Goal: Complete application form

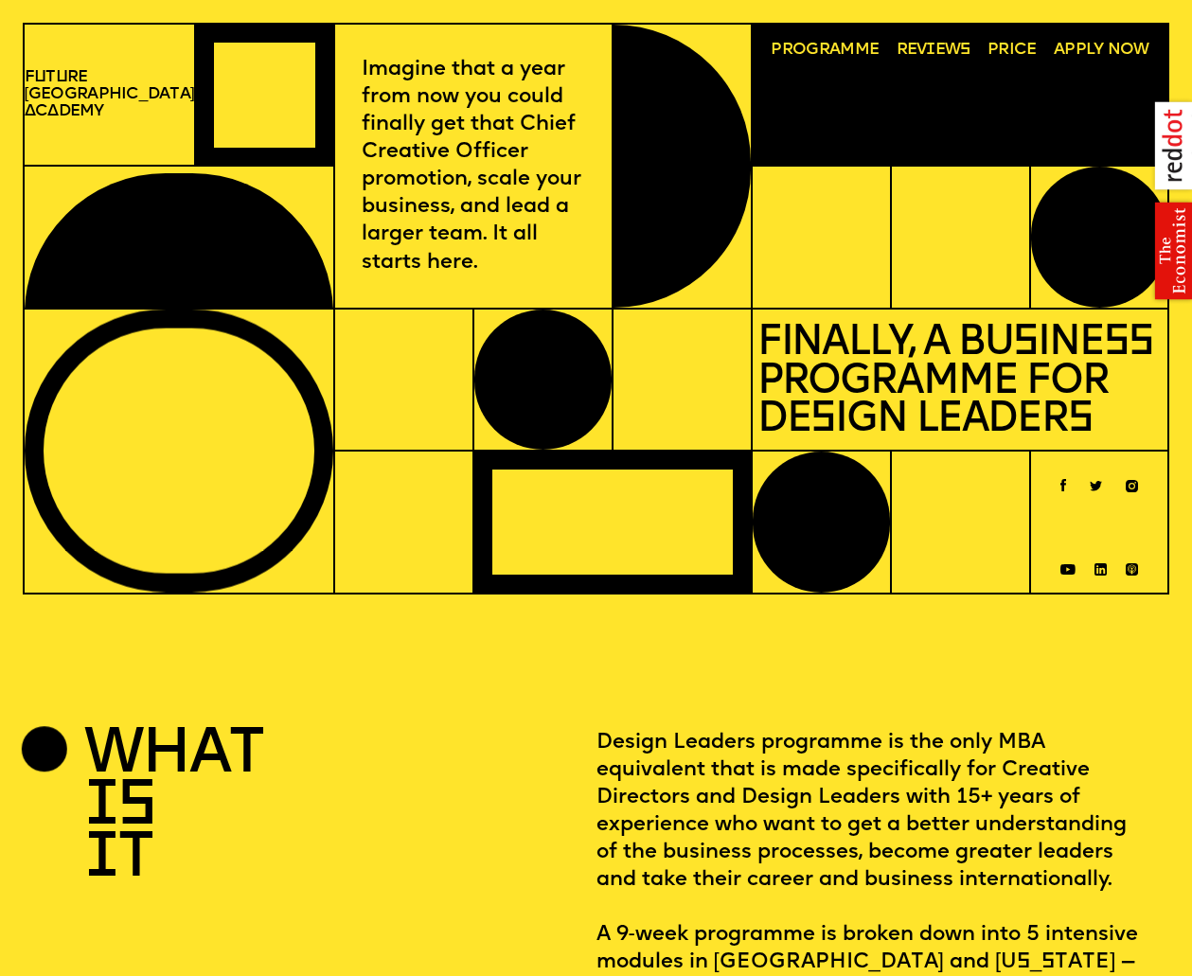
click at [859, 53] on span "Programme" at bounding box center [825, 50] width 108 height 17
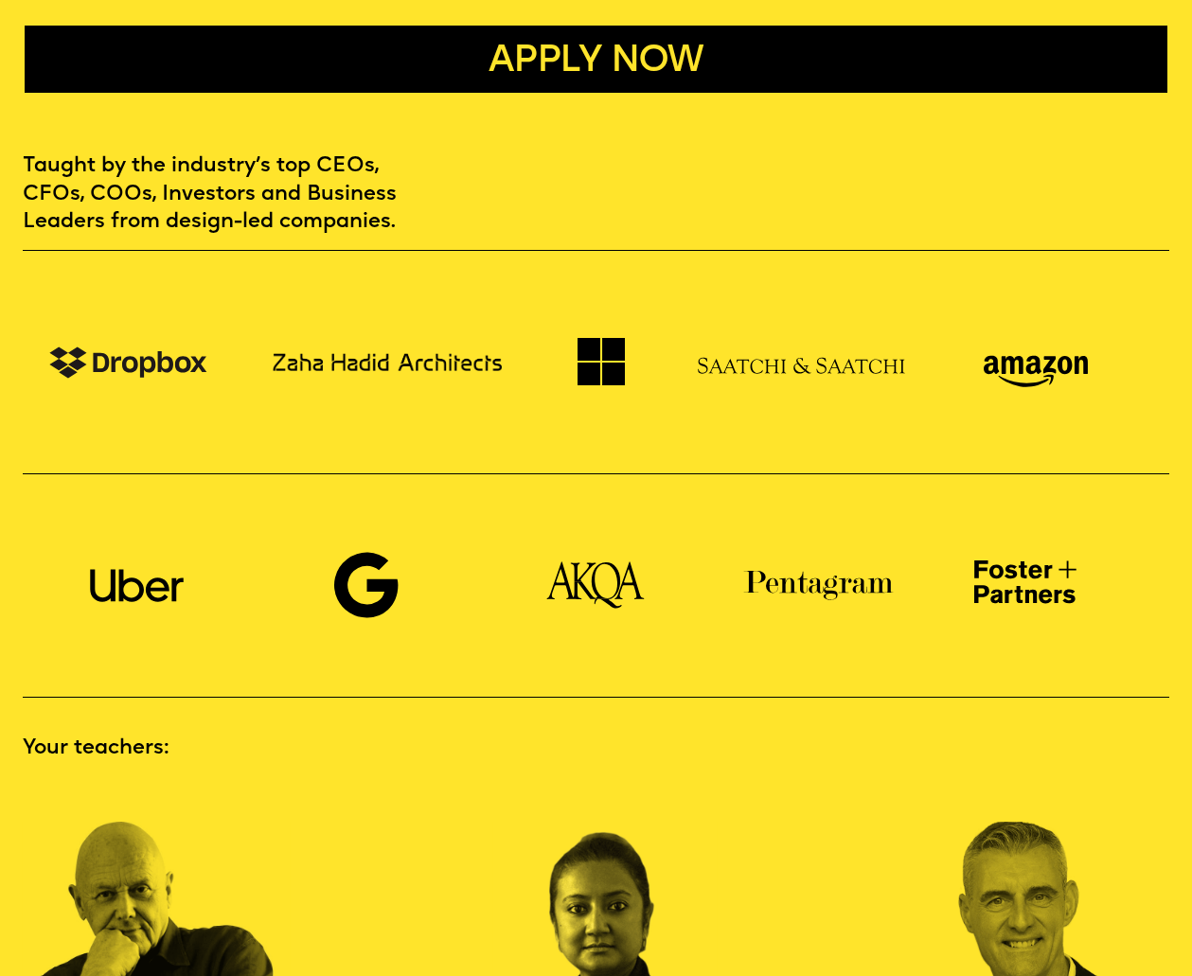
scroll to position [1568, 0]
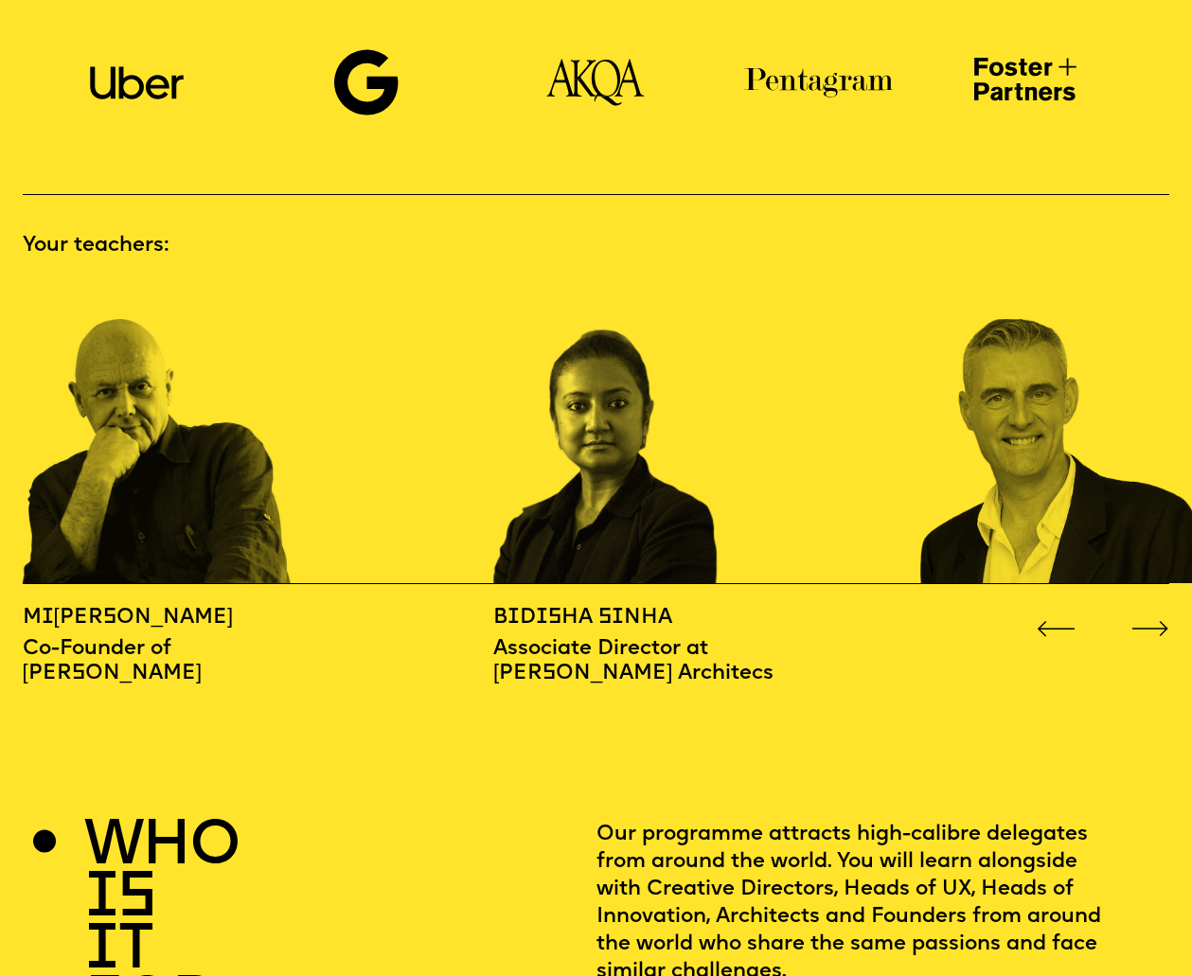
click at [1147, 621] on icon "Go to next slide" at bounding box center [1151, 629] width 39 height 16
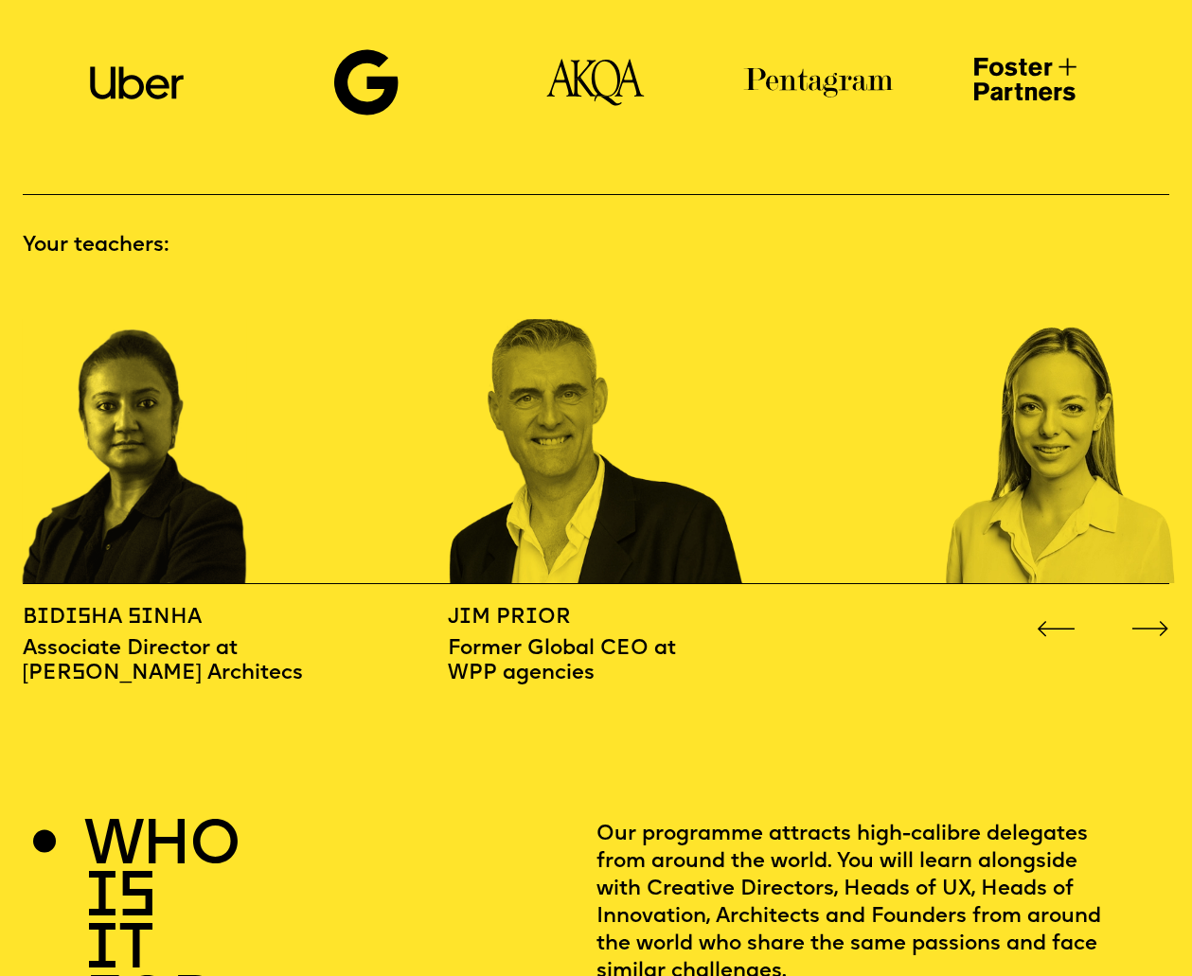
click at [1147, 621] on icon "Go to next slide" at bounding box center [1151, 629] width 39 height 16
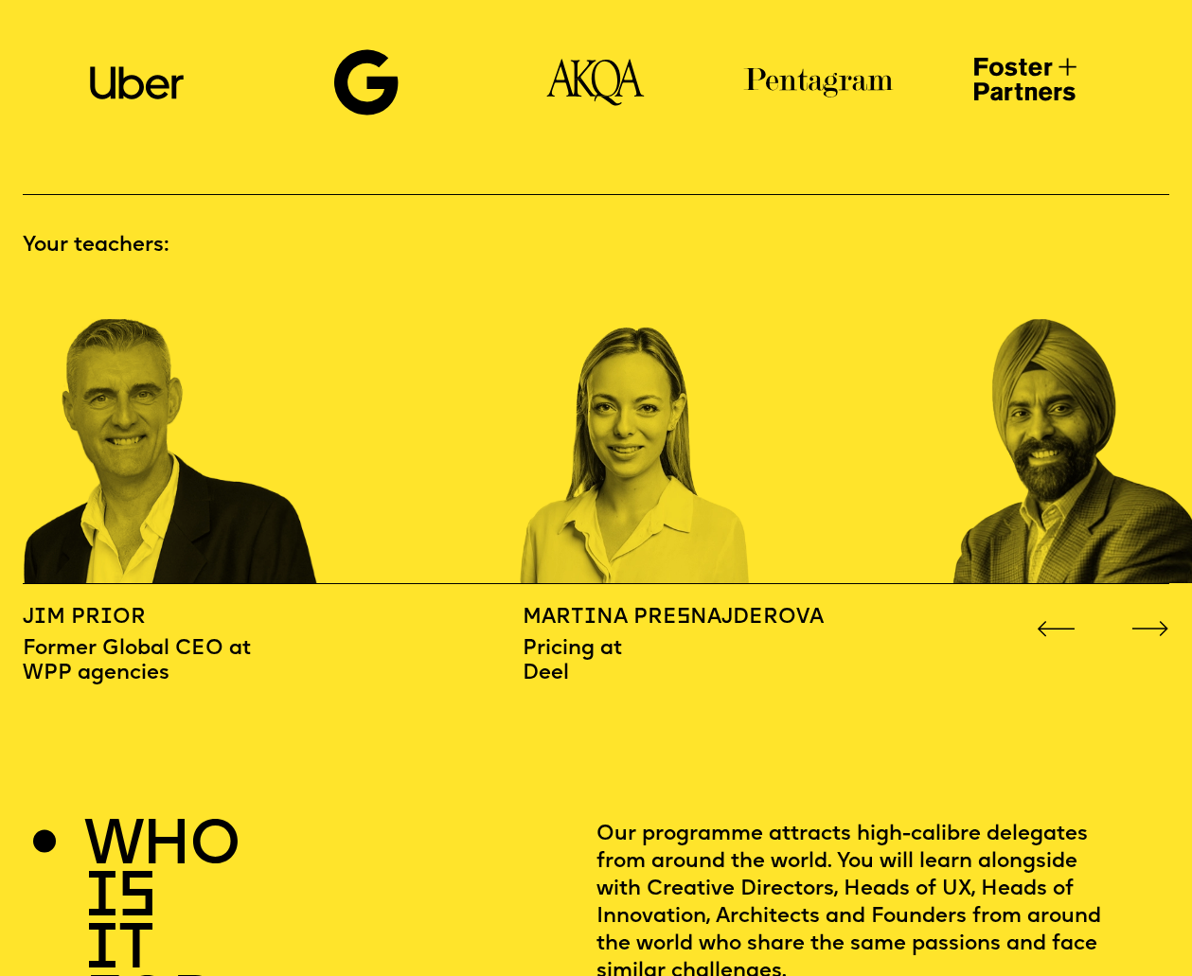
click at [1147, 621] on icon "Go to next slide" at bounding box center [1151, 629] width 39 height 16
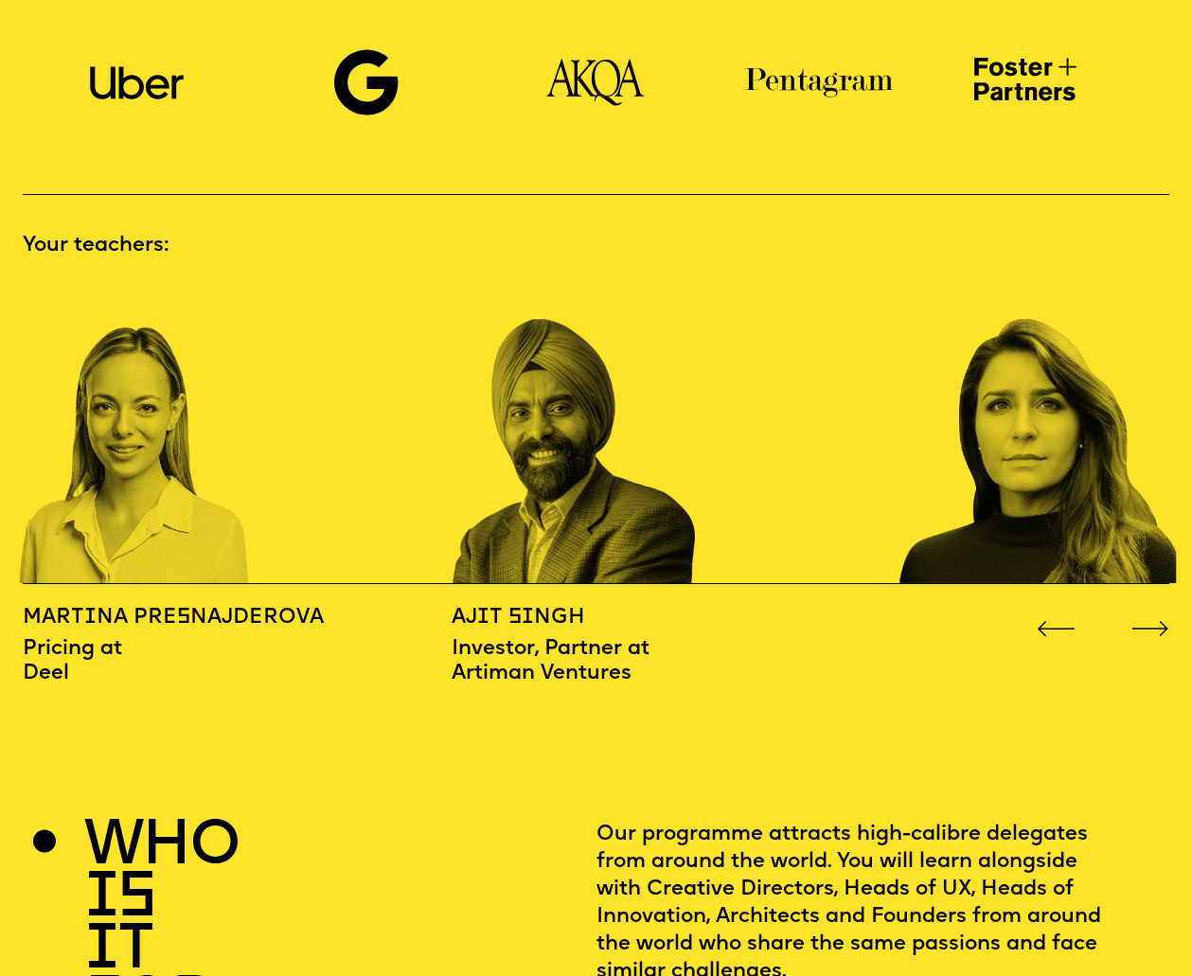
click at [1147, 621] on icon "Go to next slide" at bounding box center [1151, 629] width 39 height 16
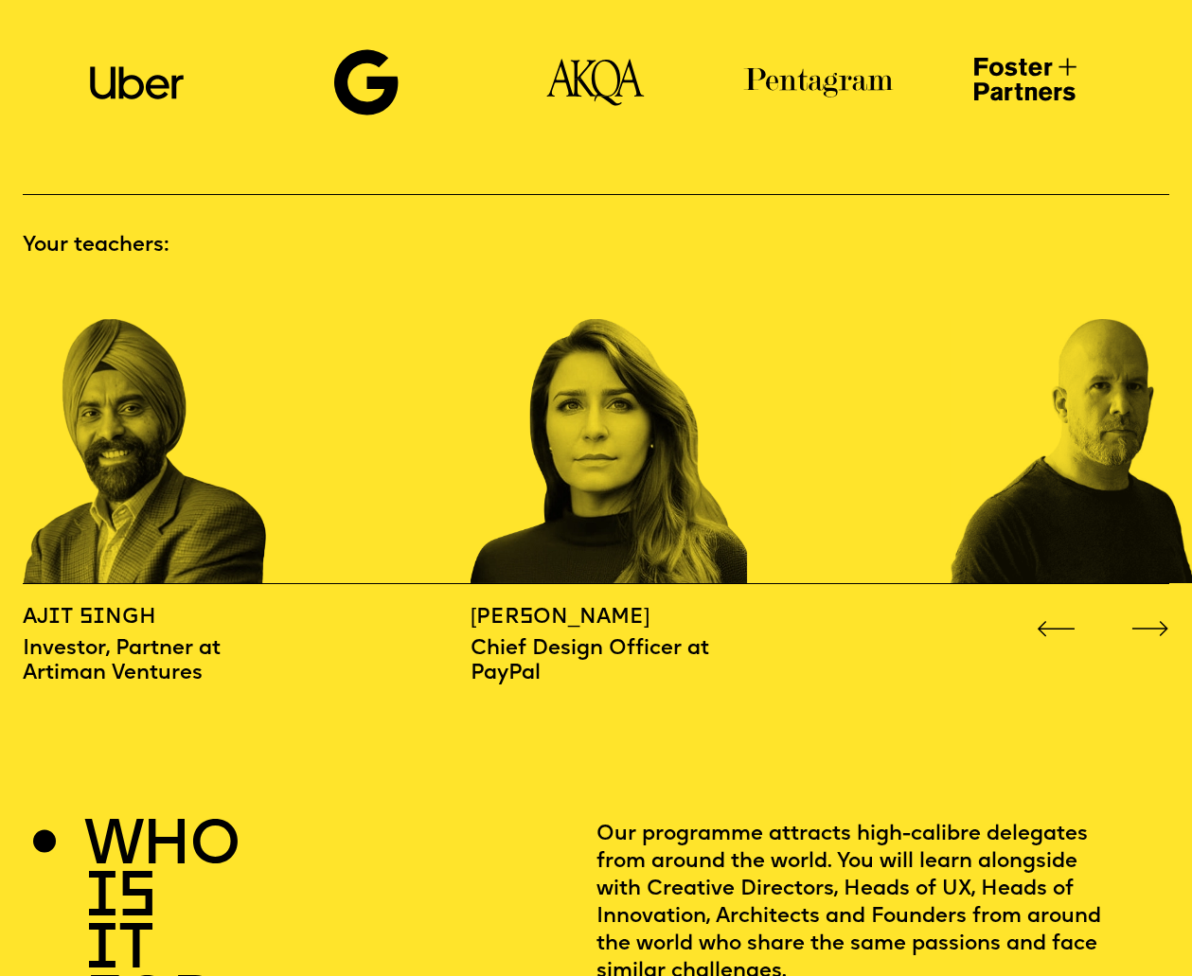
click at [1147, 621] on icon "Go to next slide" at bounding box center [1151, 629] width 39 height 16
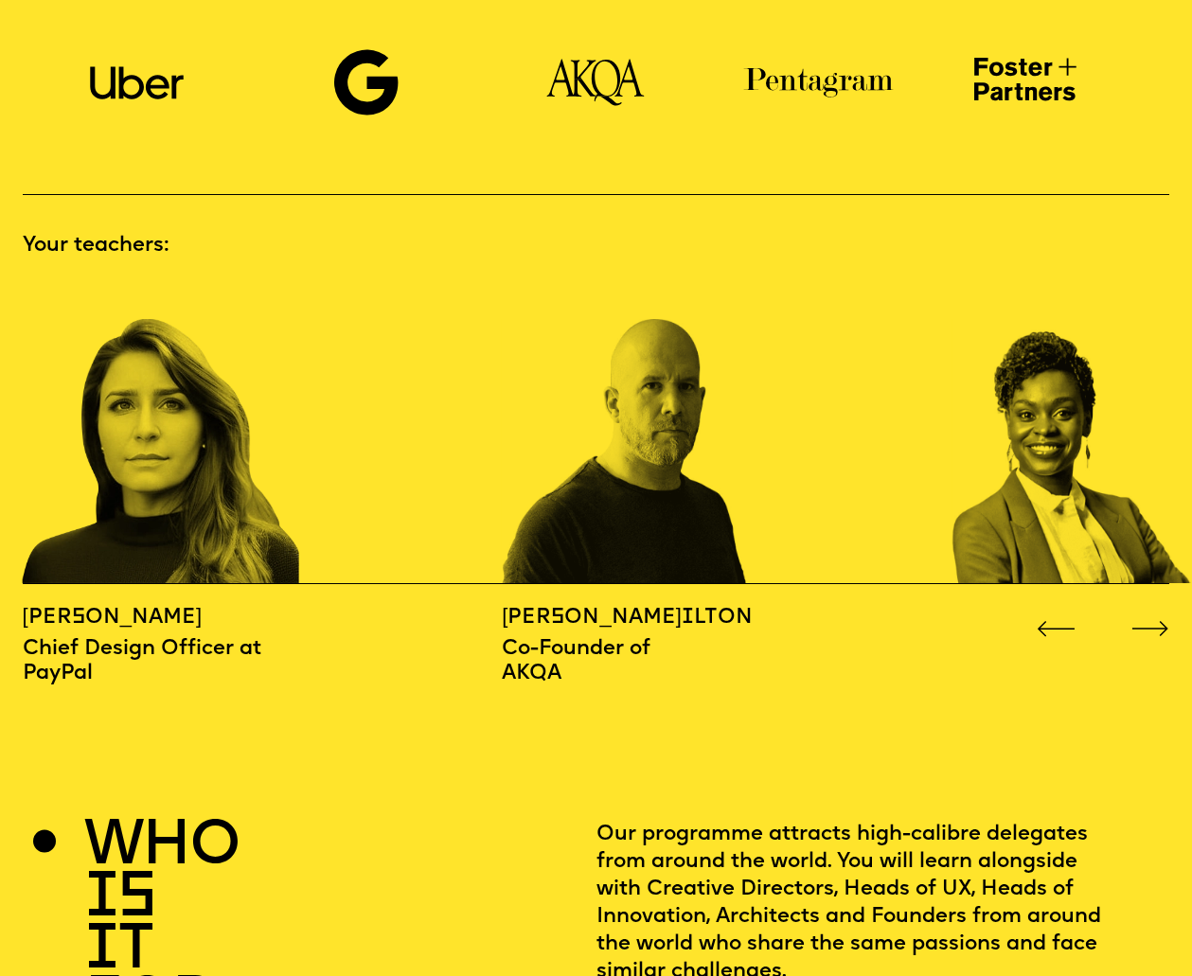
click at [1147, 621] on icon "Go to next slide" at bounding box center [1151, 629] width 39 height 16
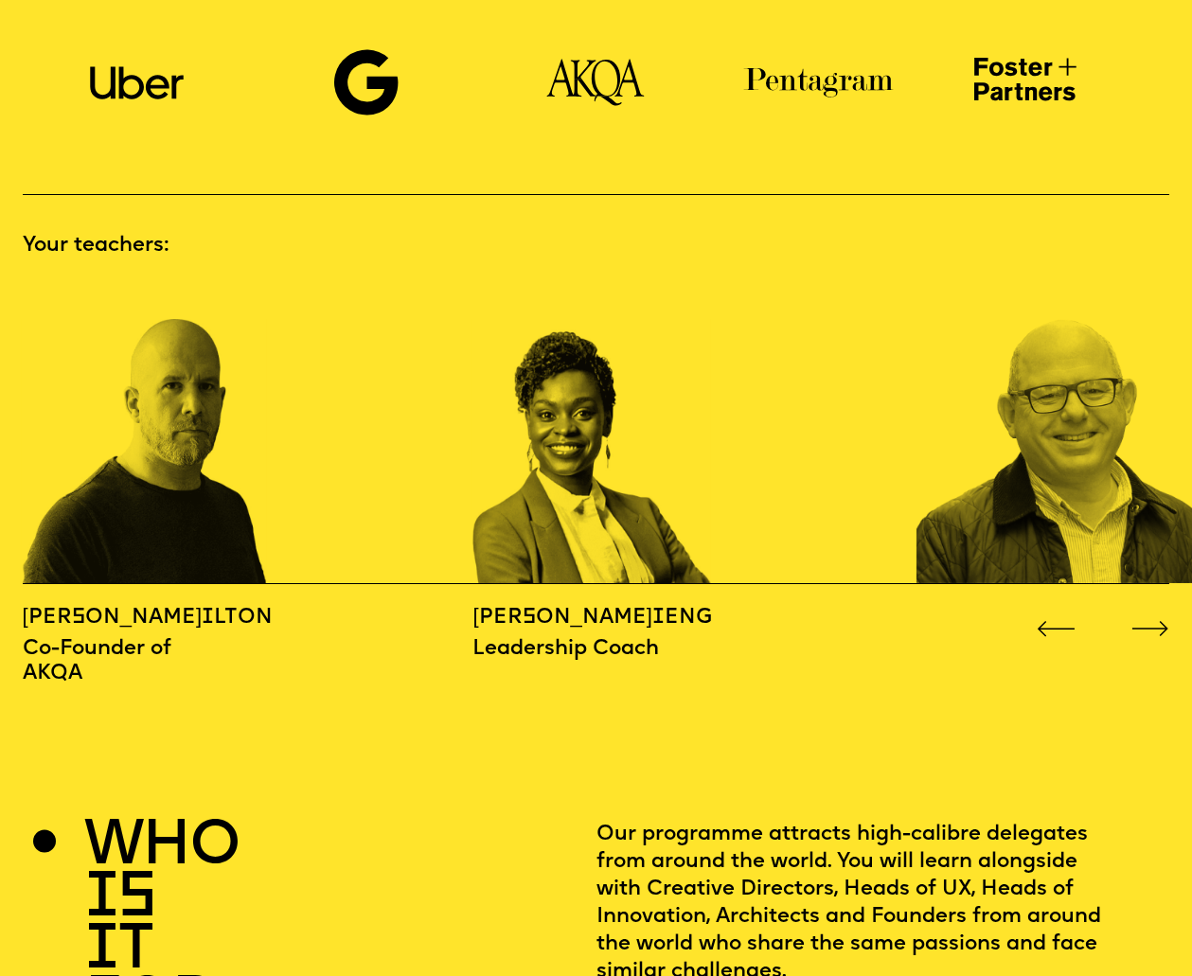
click at [1147, 621] on icon "Go to next slide" at bounding box center [1151, 629] width 39 height 16
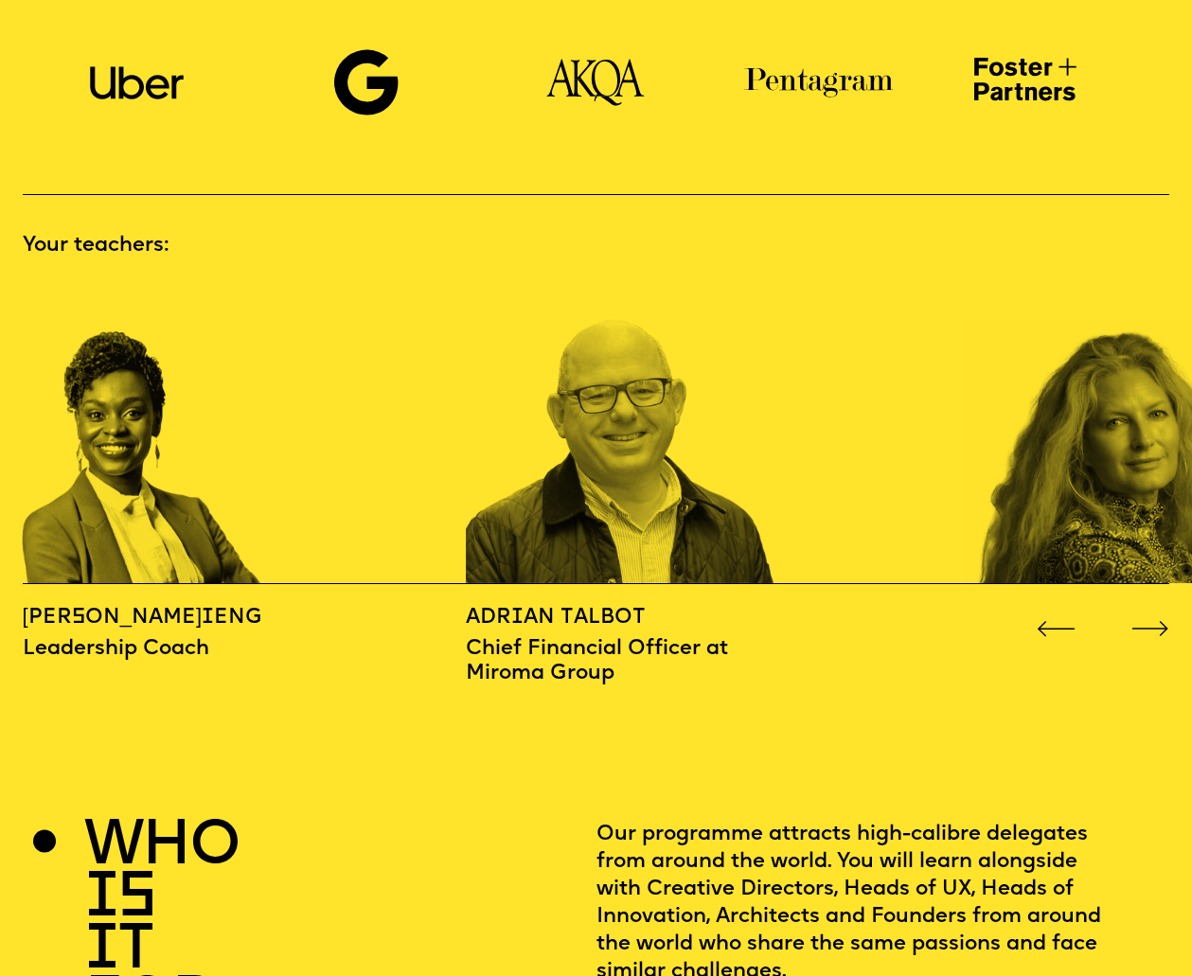
click at [1147, 621] on icon "Go to next slide" at bounding box center [1151, 629] width 39 height 16
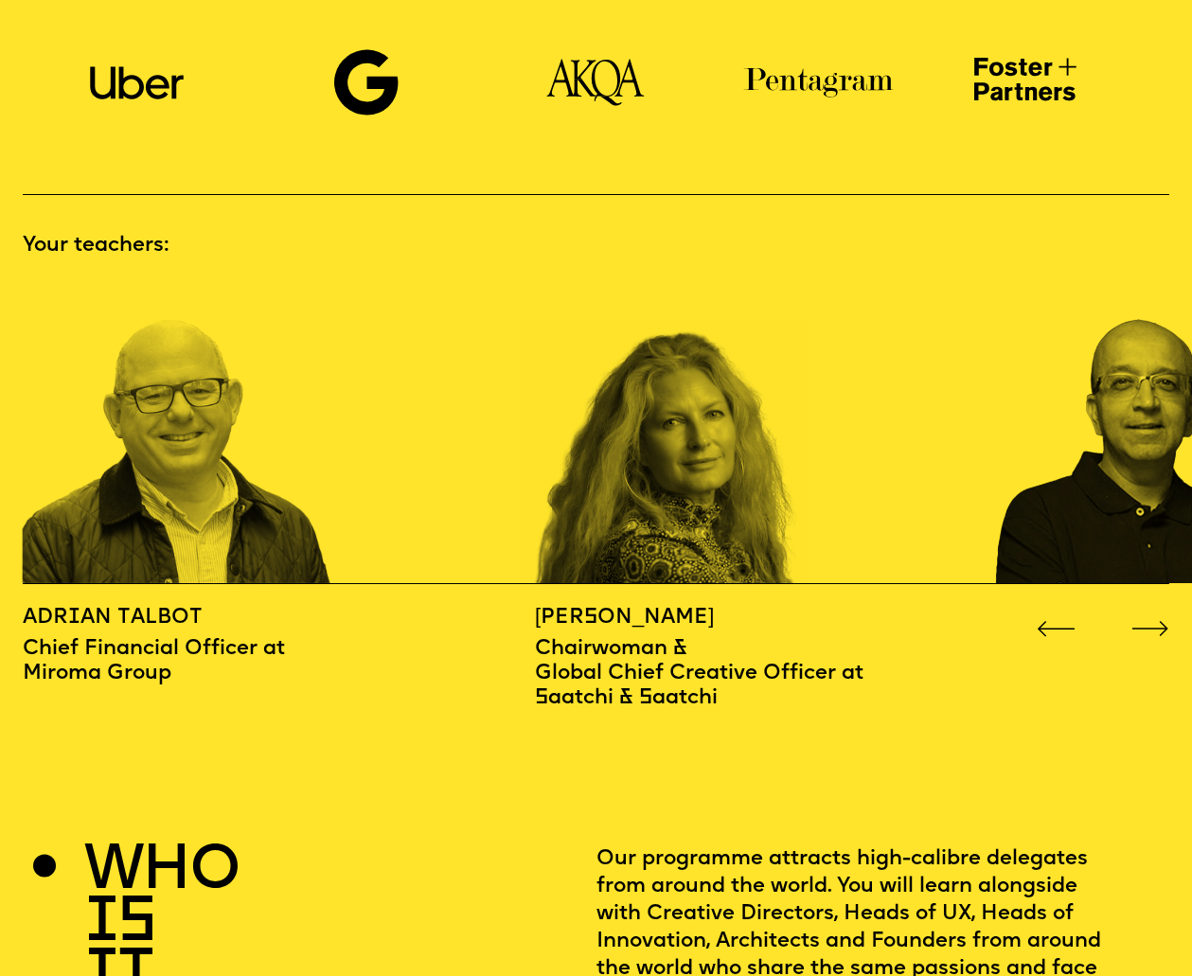
click at [1147, 621] on icon "Go to next slide" at bounding box center [1151, 629] width 39 height 16
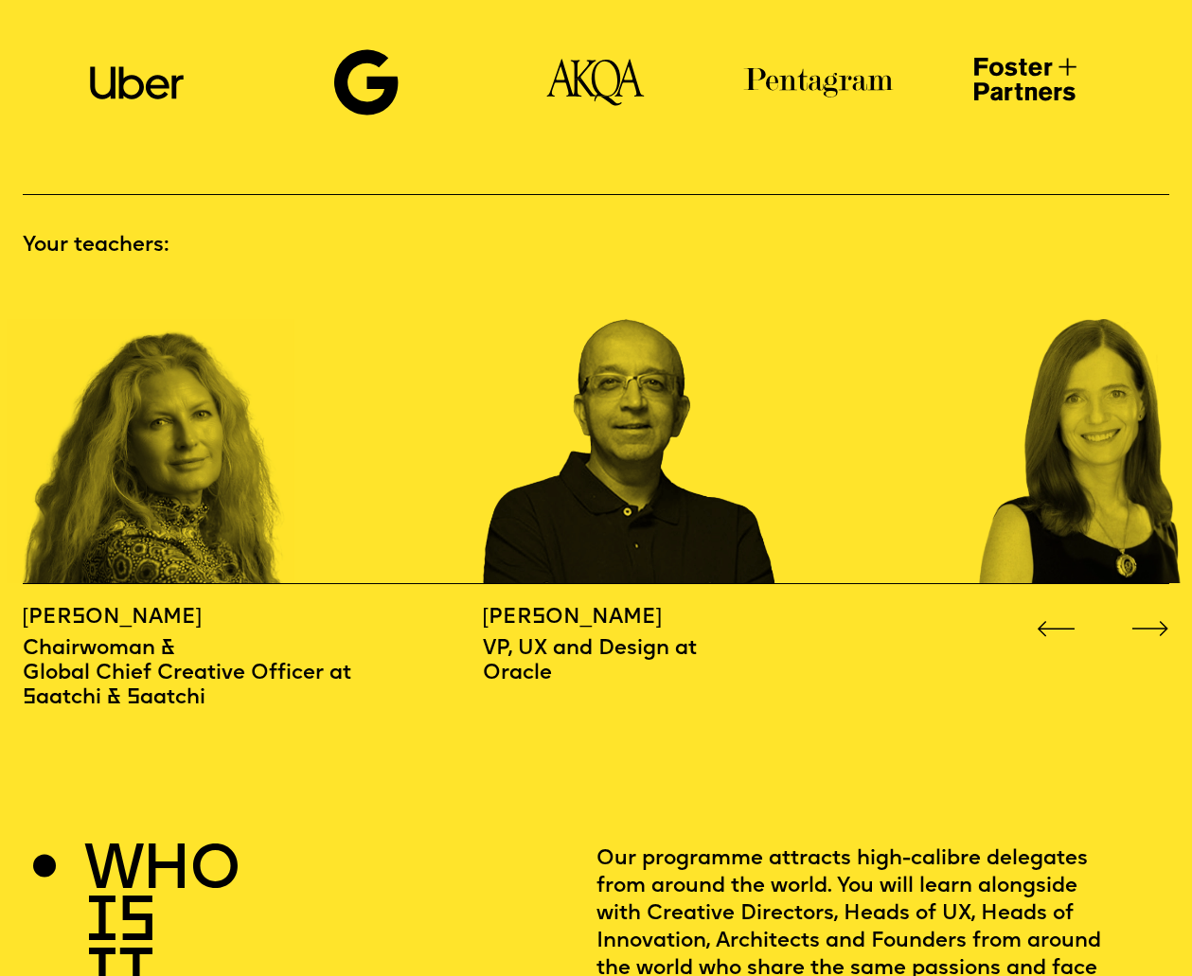
click at [1147, 621] on icon "Go to next slide" at bounding box center [1151, 629] width 39 height 16
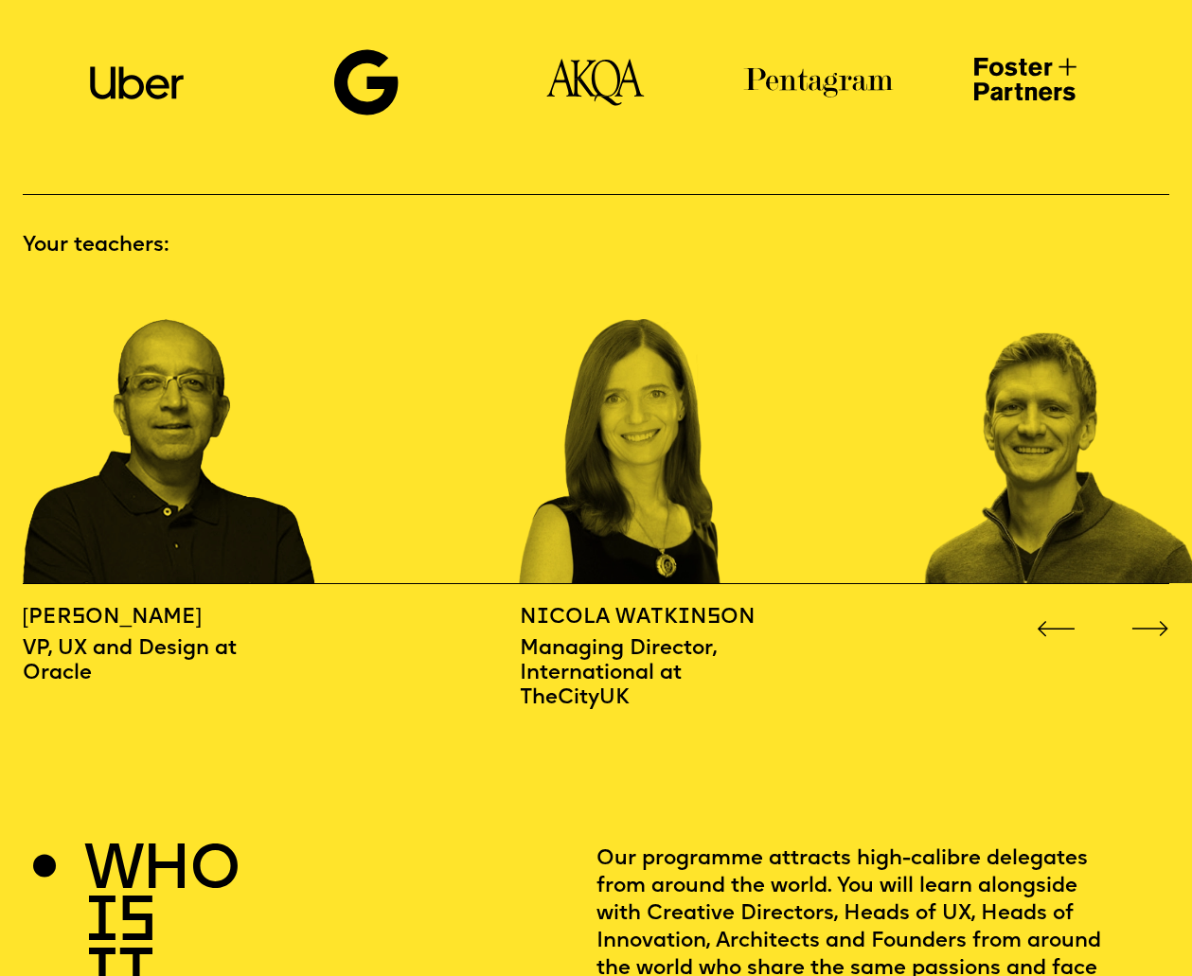
click at [1147, 621] on icon "Go to next slide" at bounding box center [1151, 629] width 39 height 16
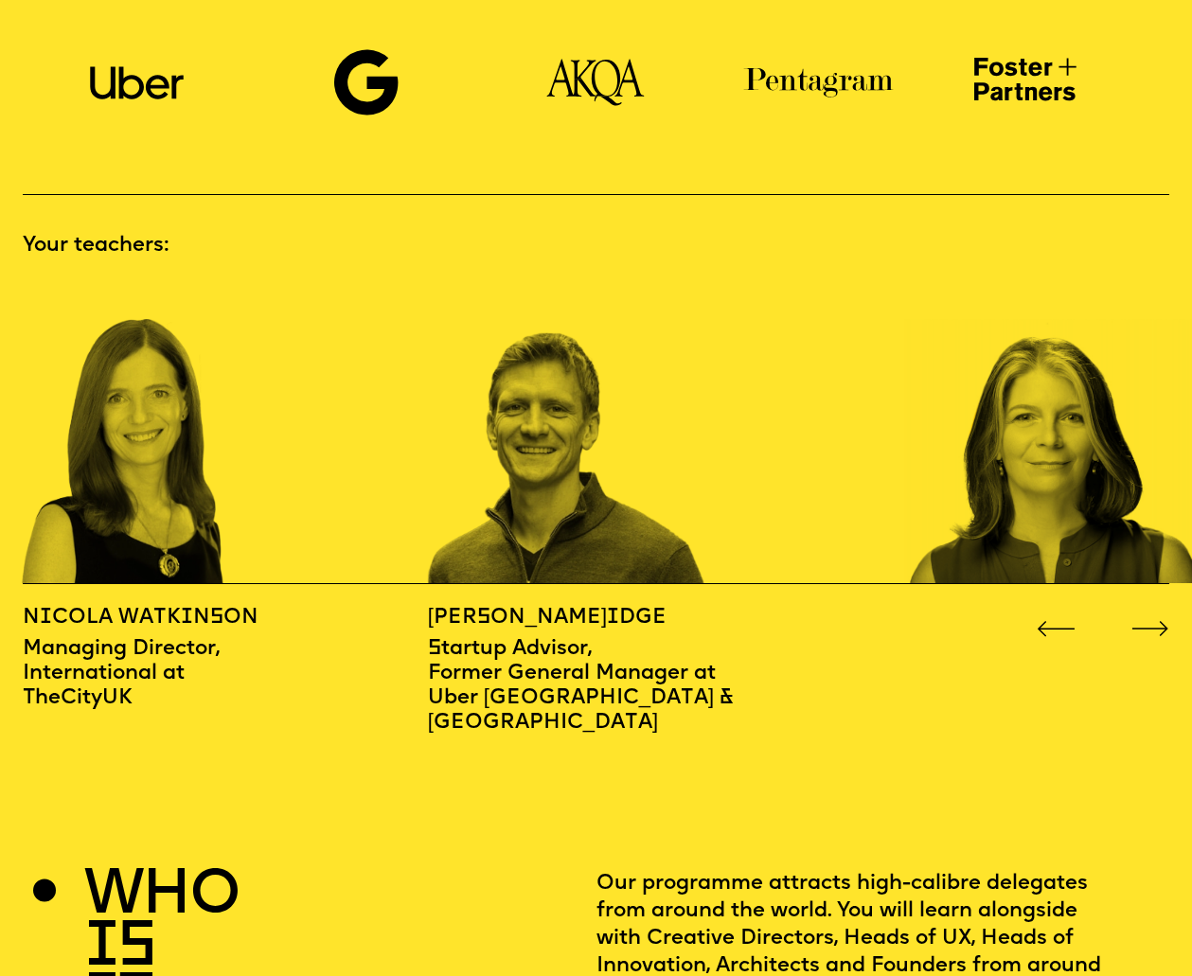
click at [1147, 621] on icon "Go to next slide" at bounding box center [1151, 629] width 39 height 16
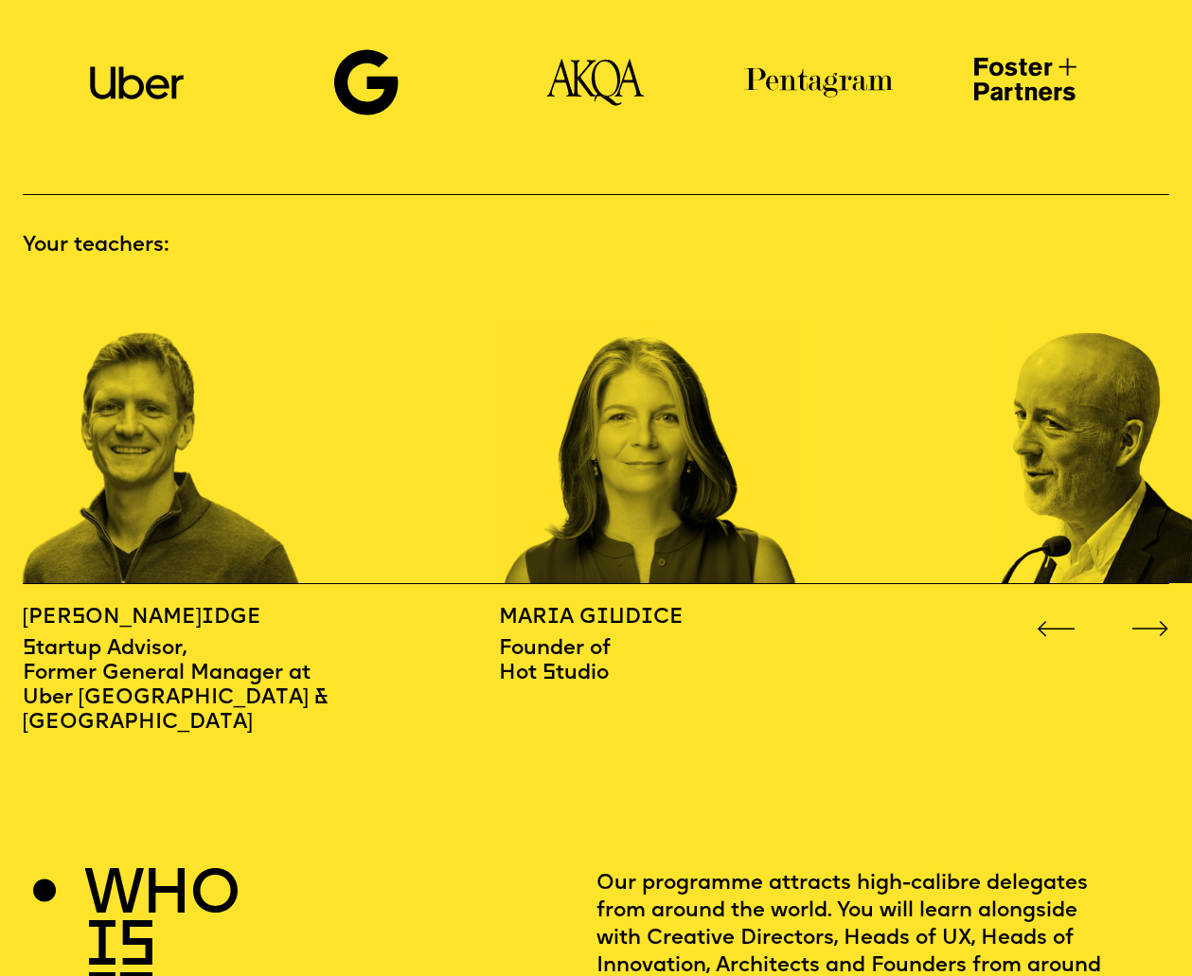
click at [1147, 621] on icon "Go to next slide" at bounding box center [1151, 629] width 39 height 16
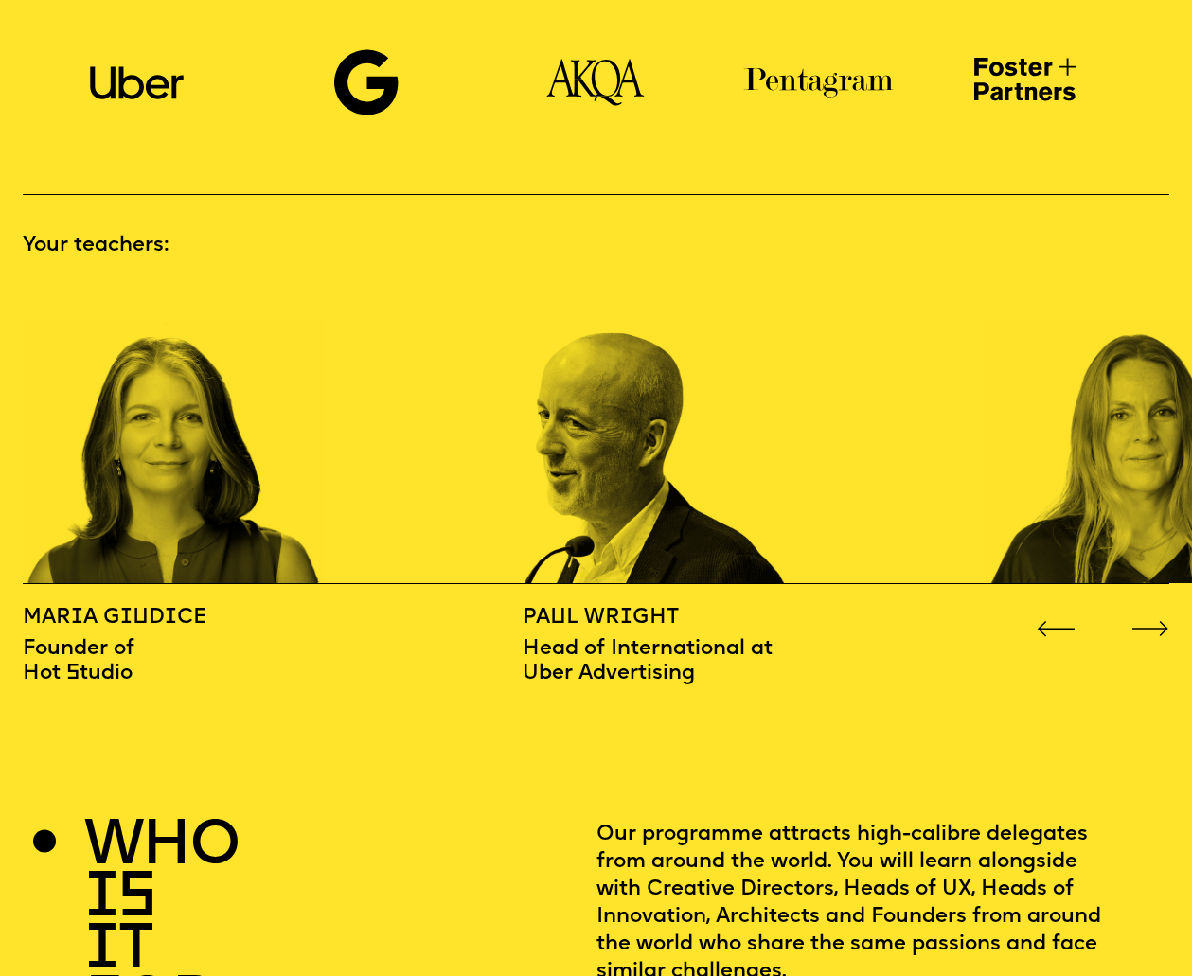
click at [1147, 621] on icon "Go to next slide" at bounding box center [1151, 629] width 39 height 16
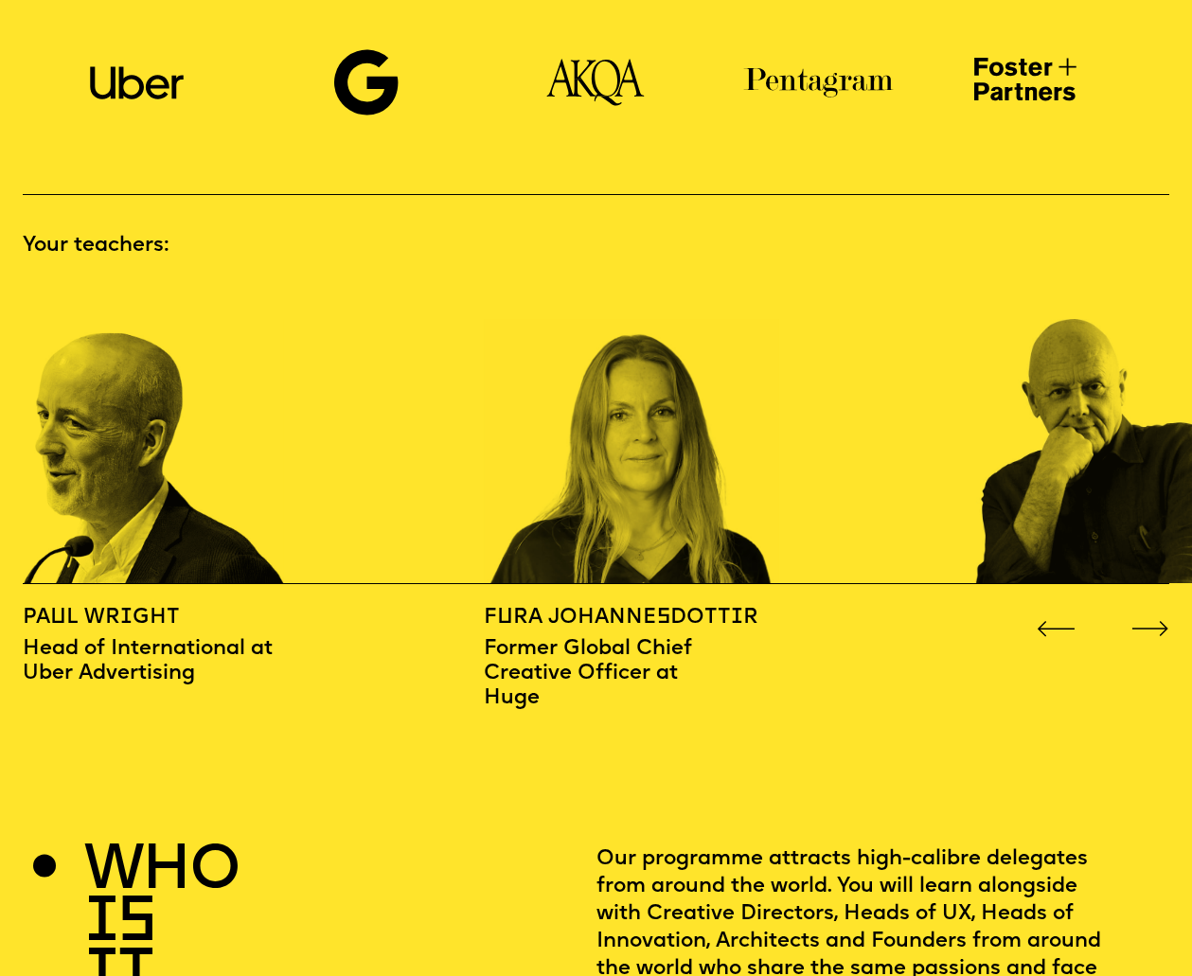
click at [1147, 621] on icon "Go to next slide" at bounding box center [1151, 629] width 39 height 16
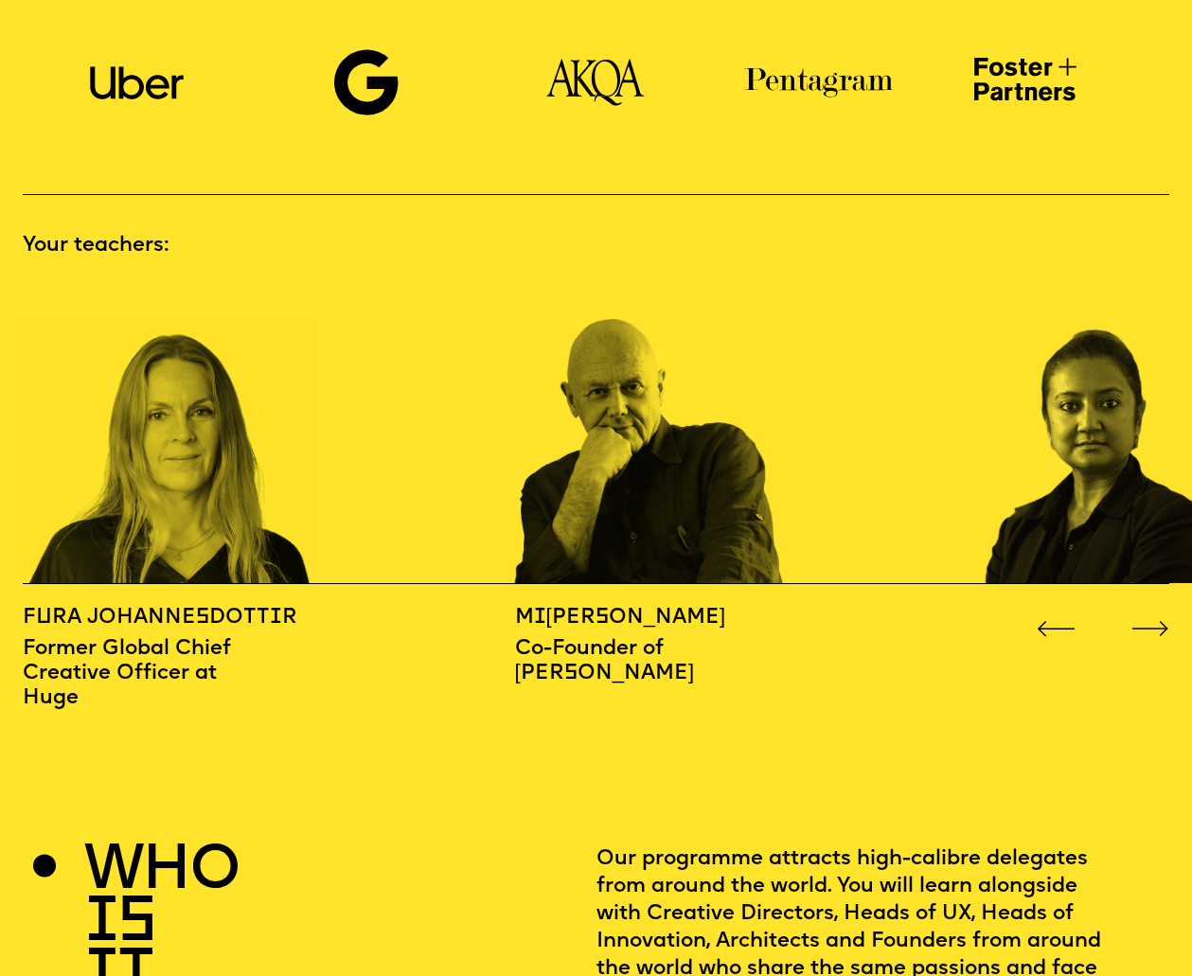
click at [1147, 621] on icon "Go to next slide" at bounding box center [1151, 629] width 39 height 16
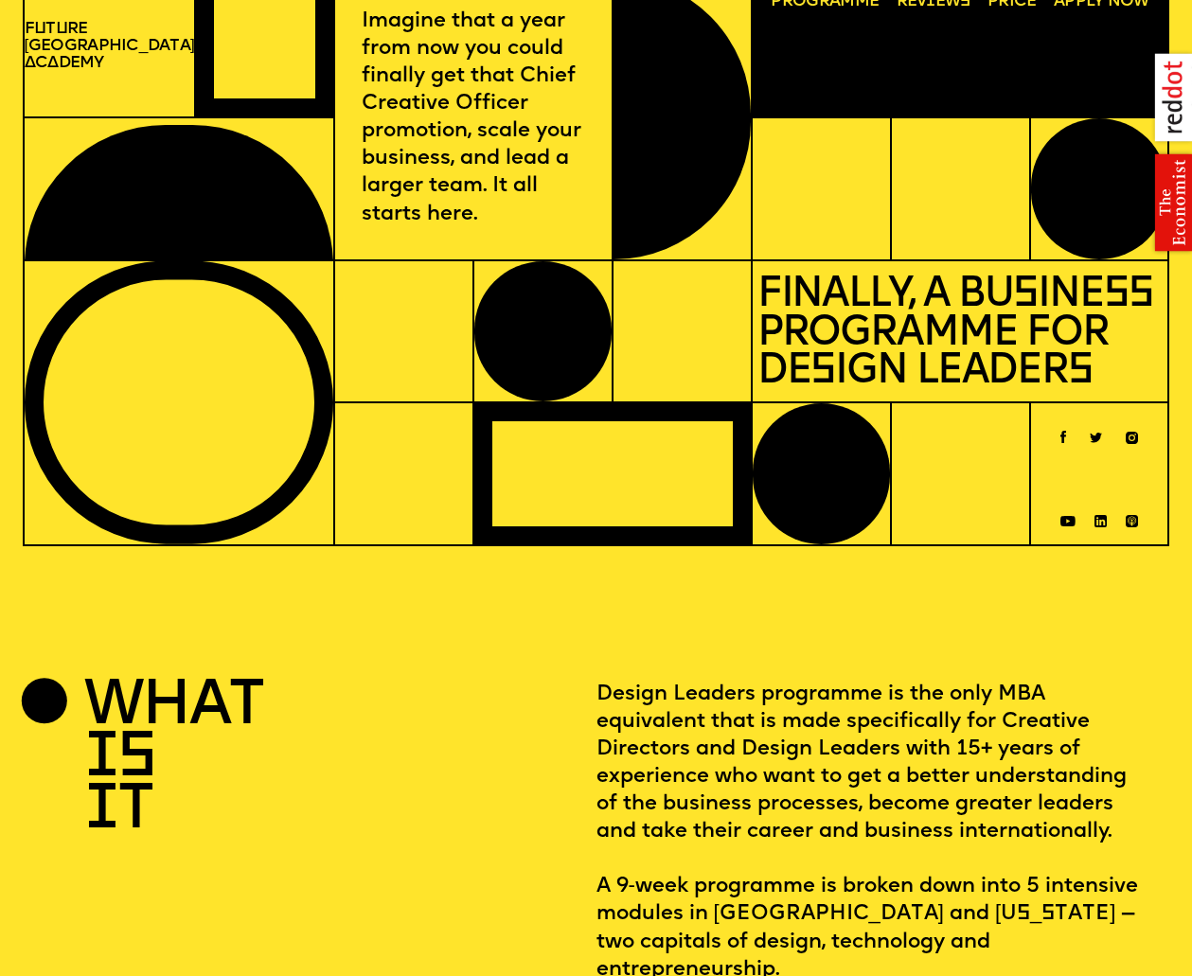
scroll to position [0, 0]
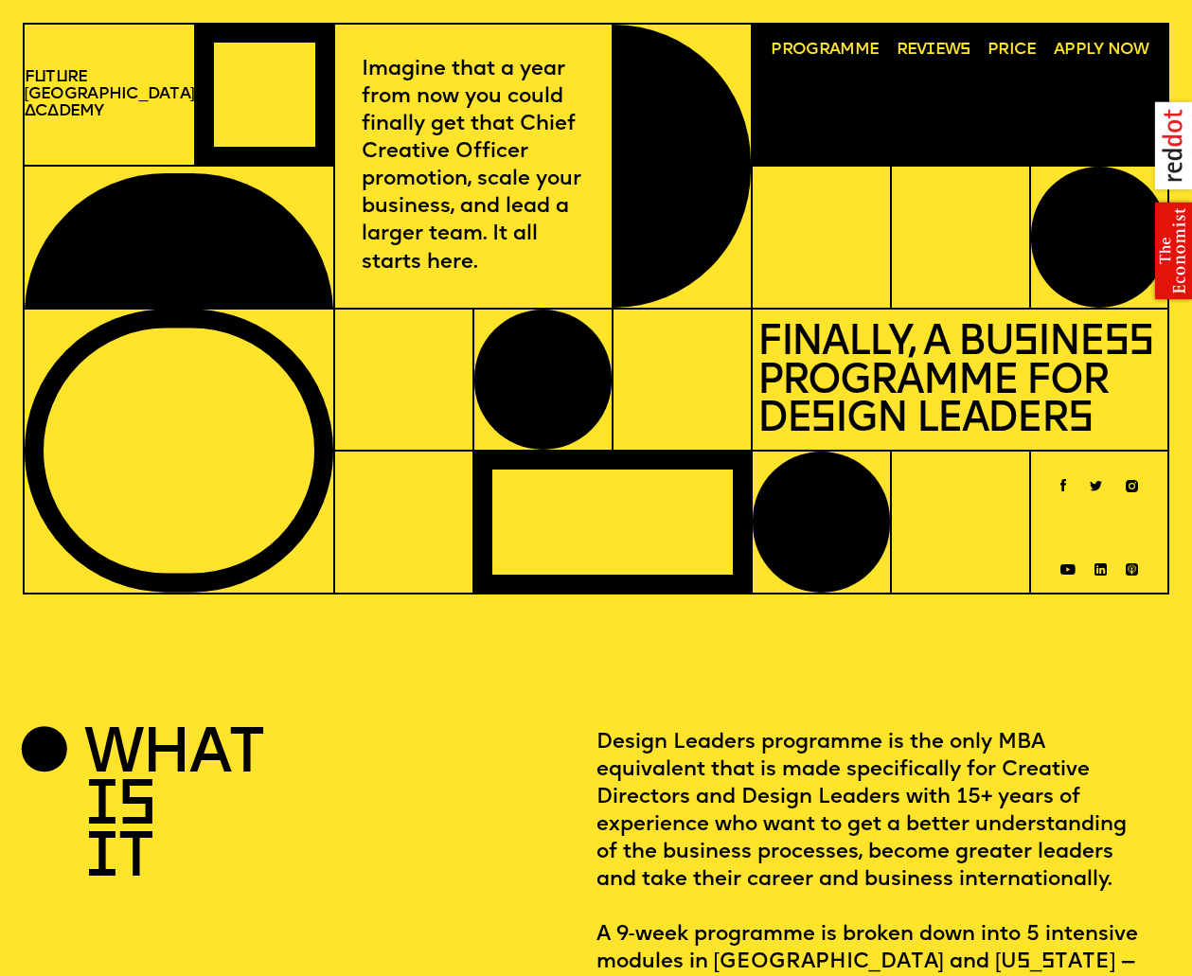
click at [854, 43] on span "Programme" at bounding box center [825, 50] width 108 height 17
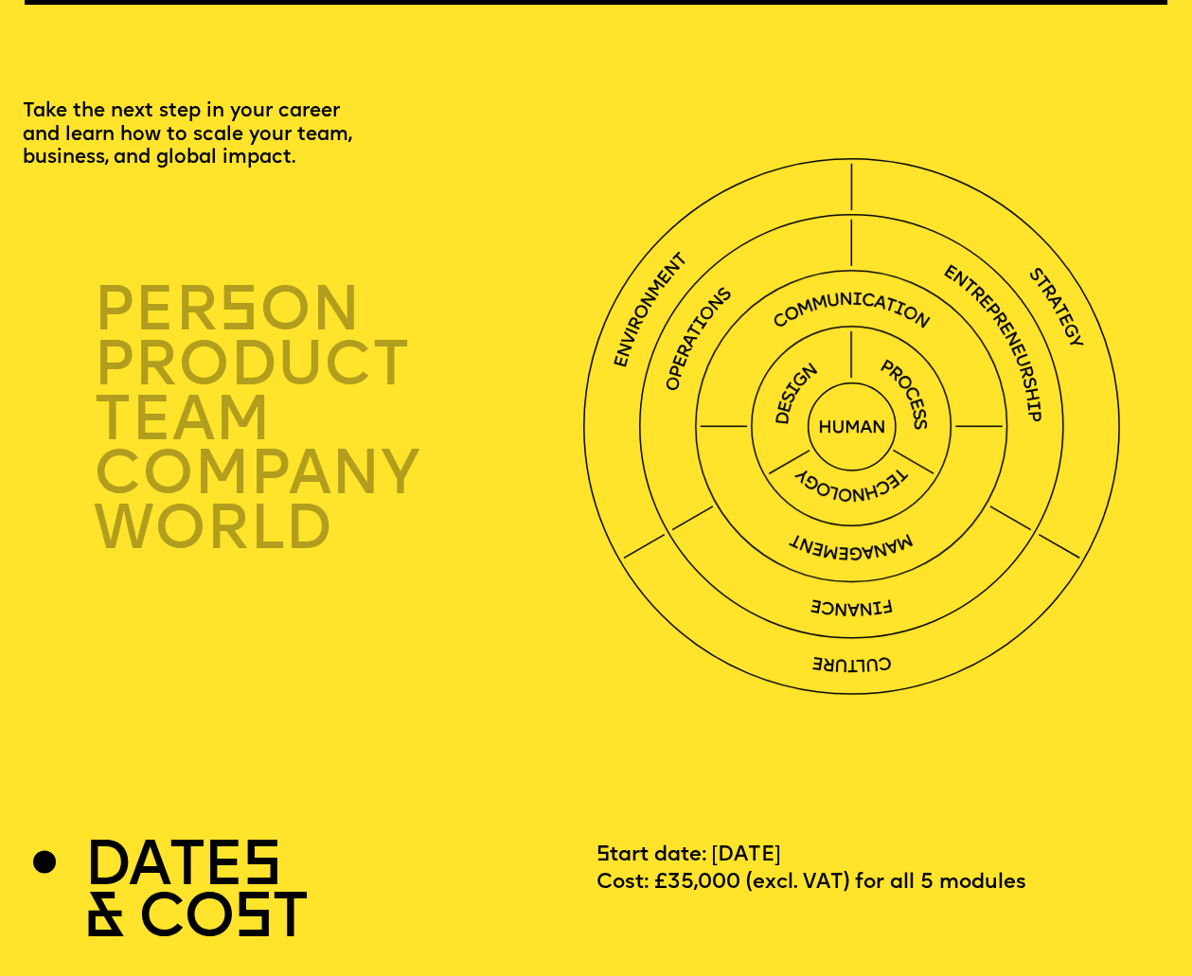
scroll to position [3584, 0]
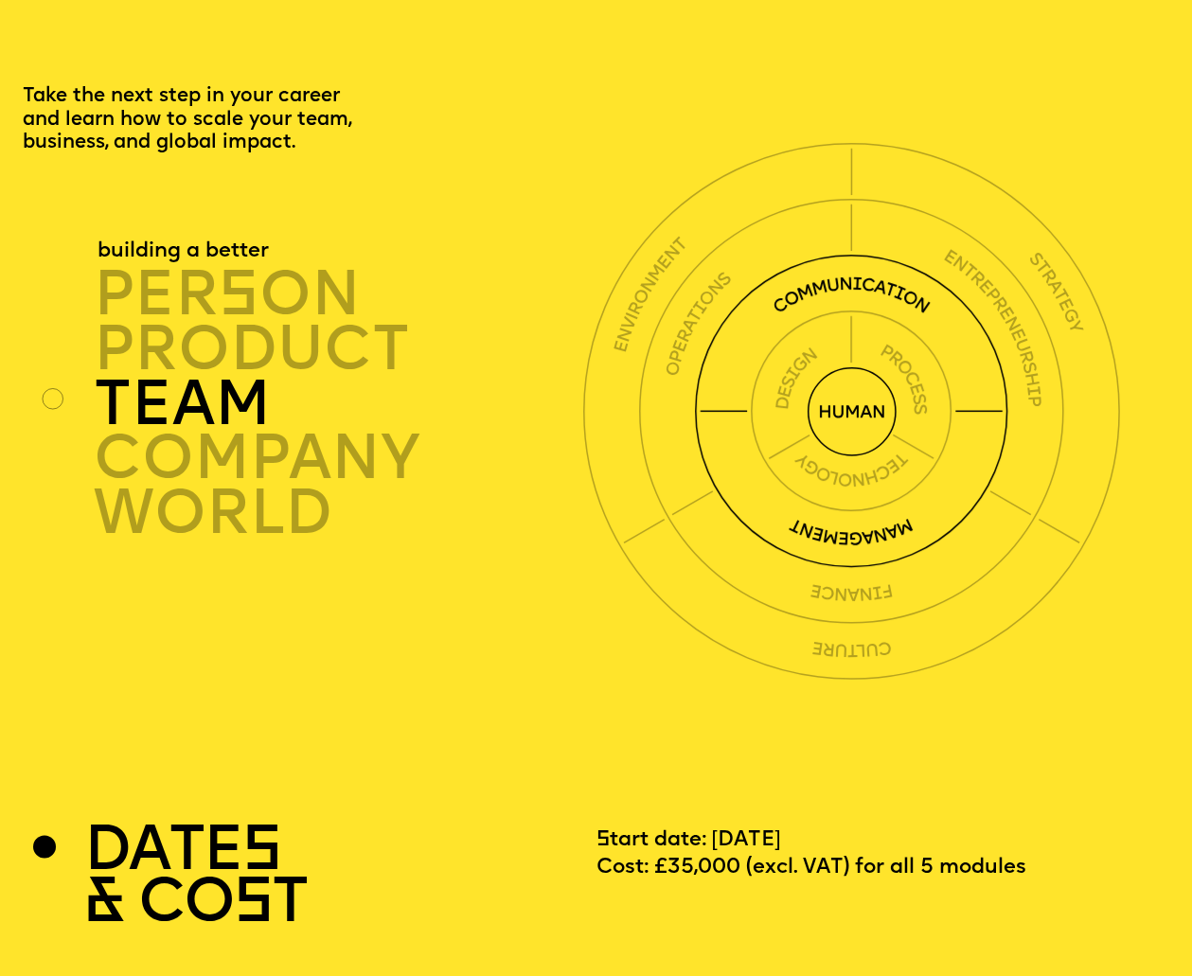
click at [826, 417] on circle at bounding box center [853, 412] width 87 height 87
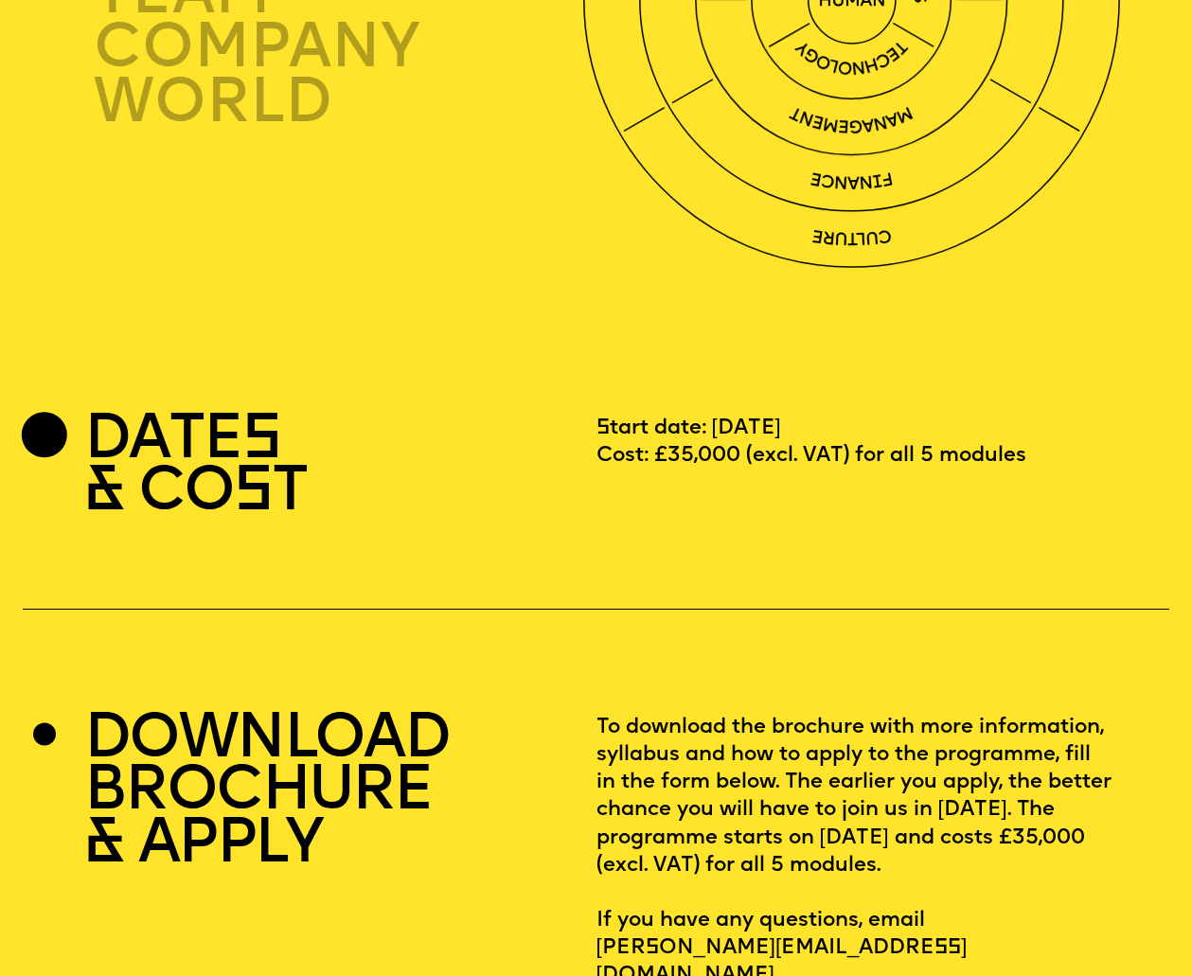
scroll to position [4075, 0]
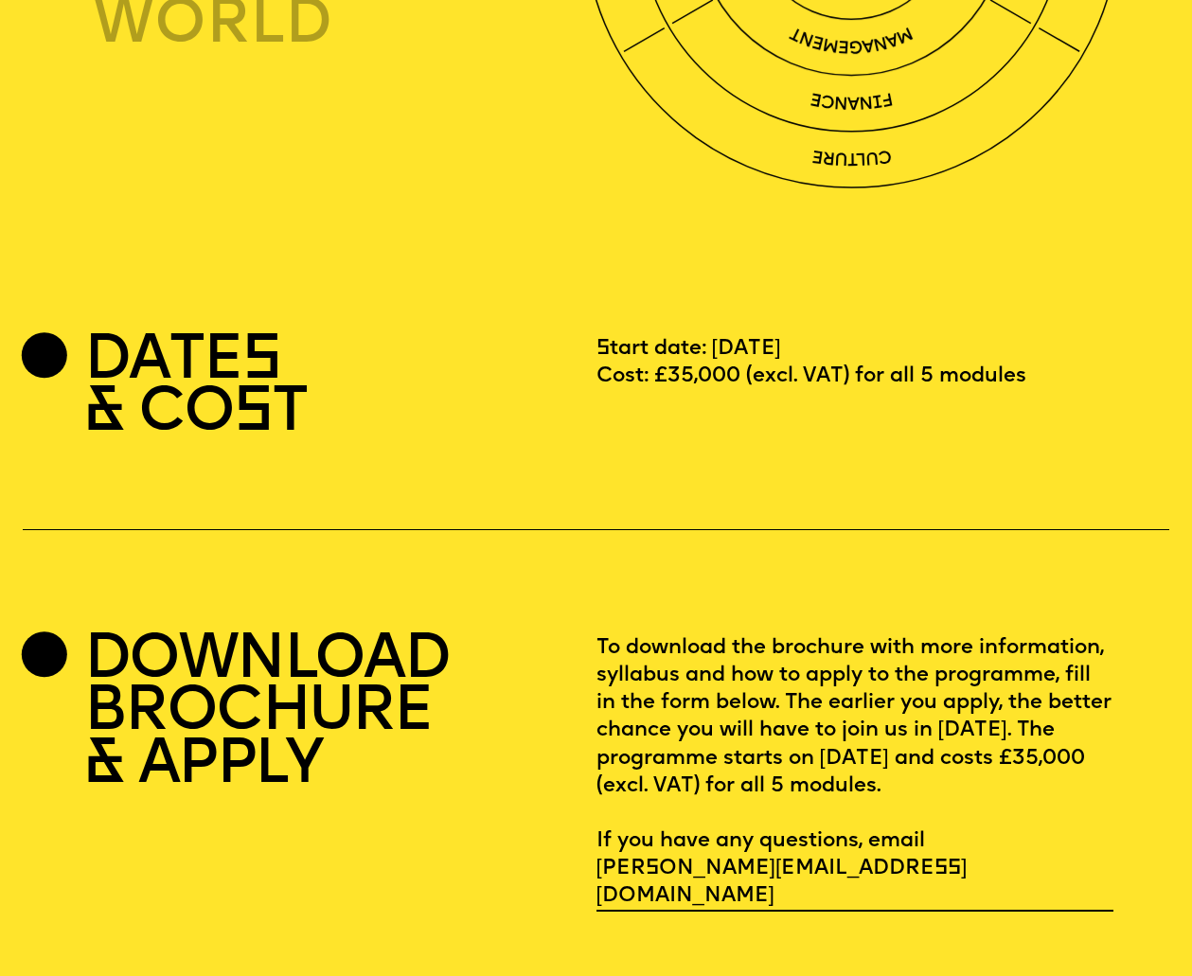
click at [218, 673] on h2 "DOWNLOAD BROCHURE & APPLY" at bounding box center [266, 773] width 365 height 276
click at [44, 632] on div at bounding box center [44, 655] width 46 height 46
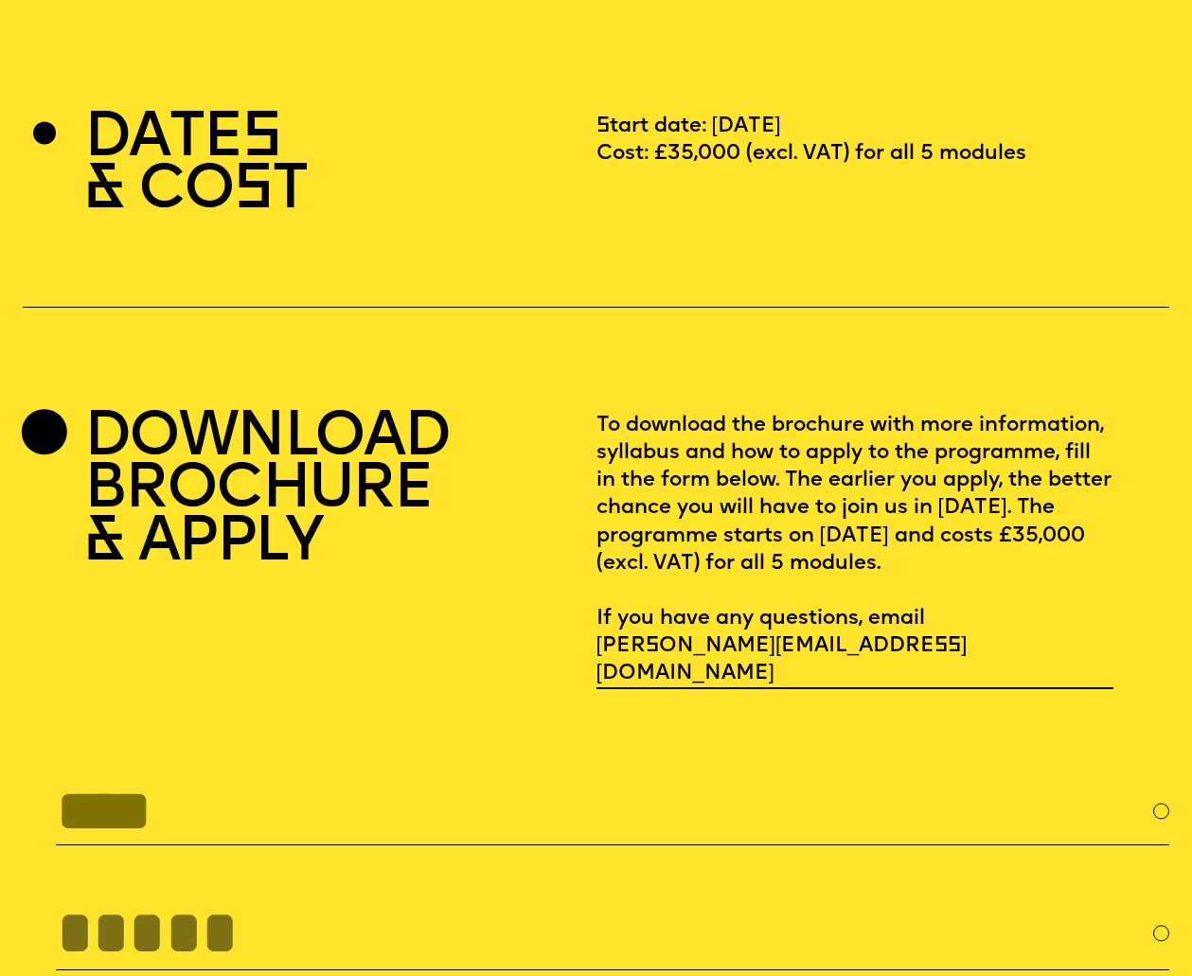
click at [292, 439] on h2 "DOWNLOAD BROCHURE & APPLY" at bounding box center [266, 550] width 365 height 276
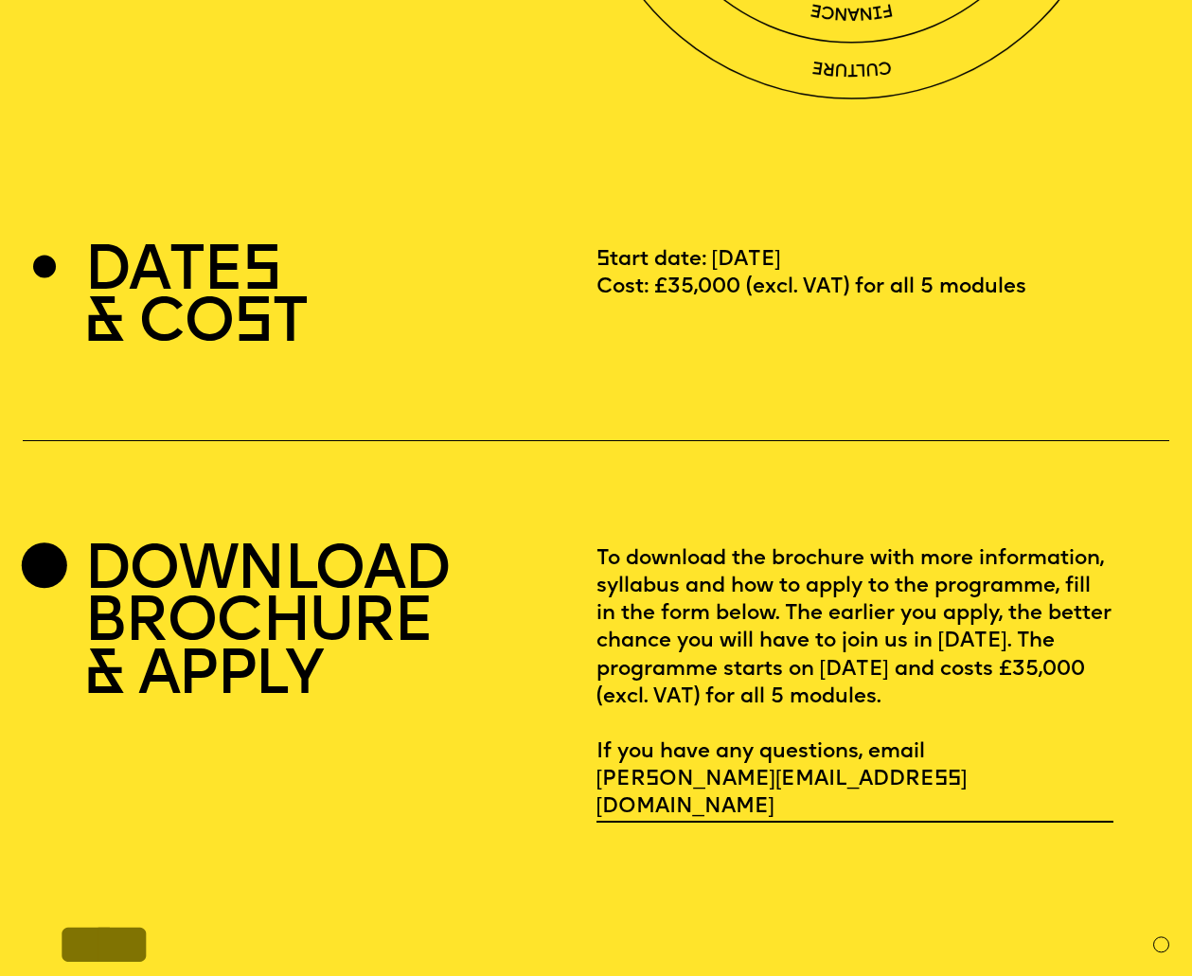
scroll to position [4118, 0]
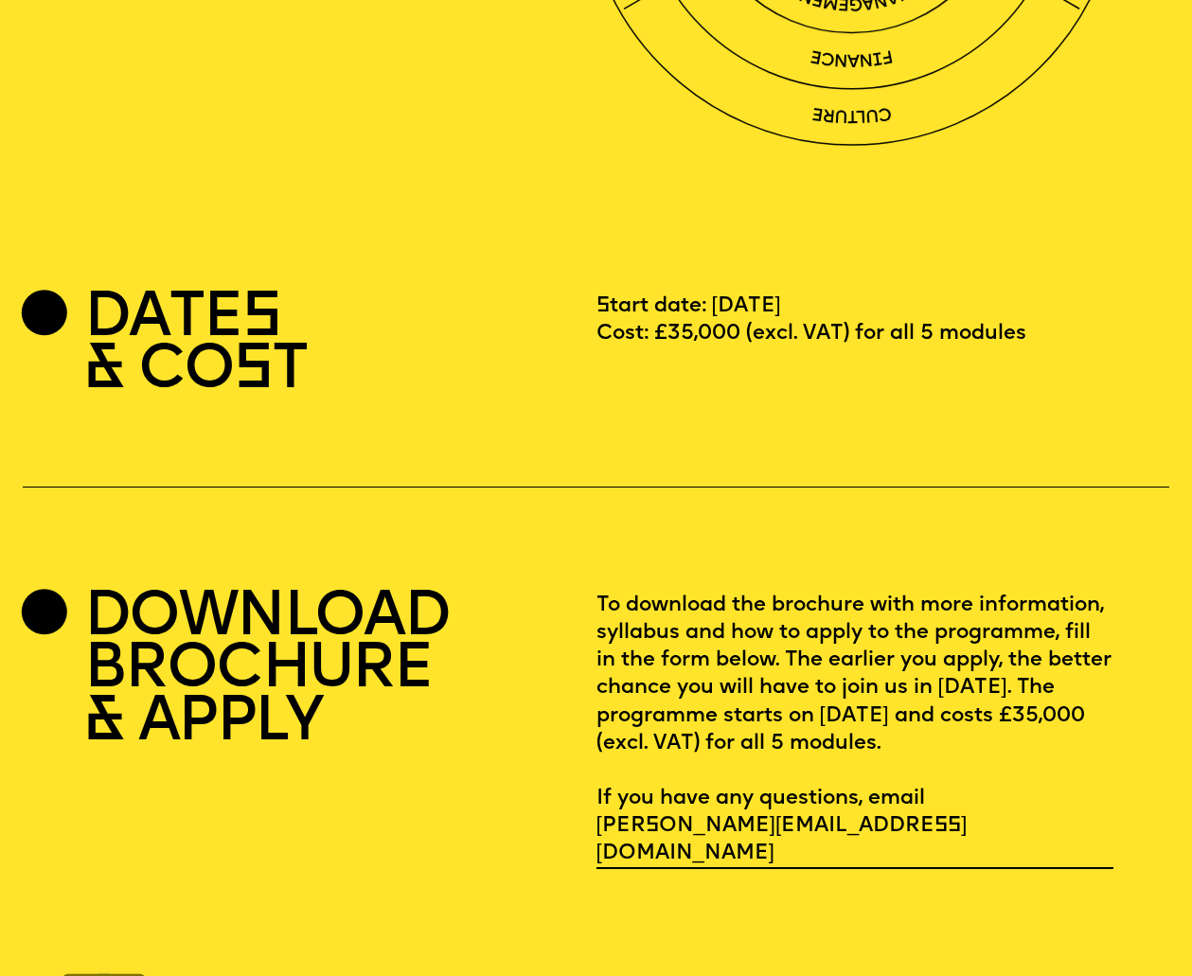
click at [740, 625] on p "To download the brochure with more information, syllabus and how to apply to th…" at bounding box center [855, 730] width 517 height 276
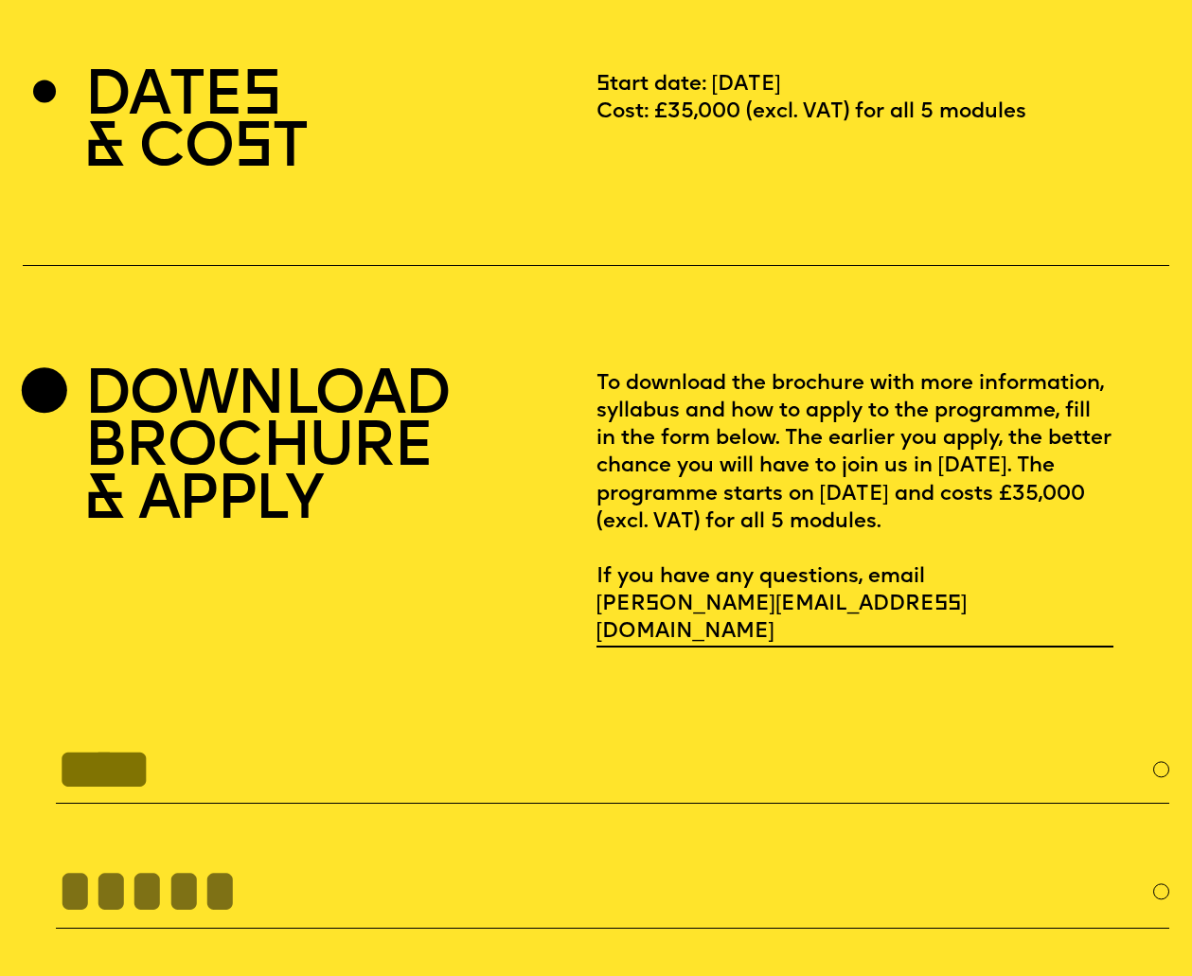
scroll to position [4448, 0]
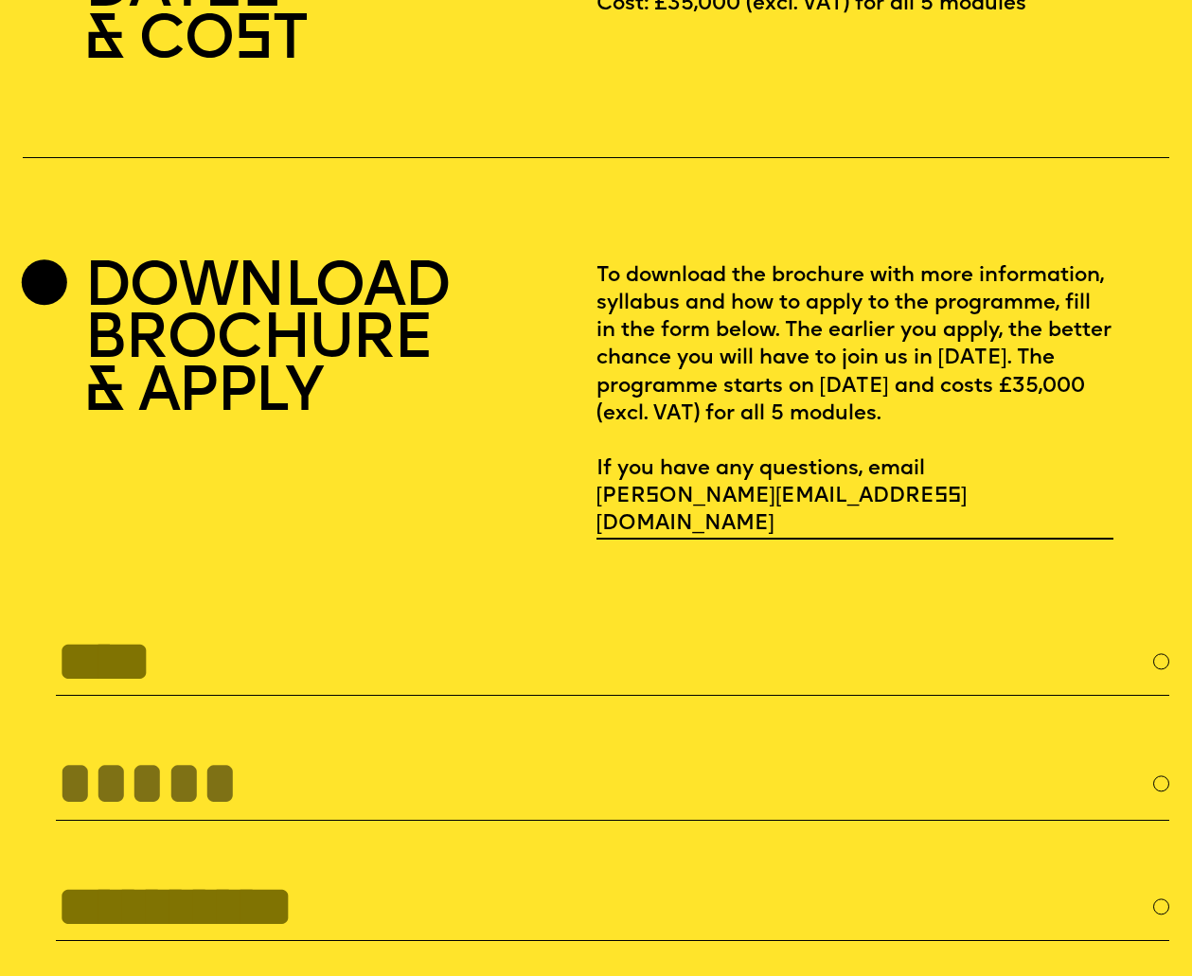
click at [378, 628] on input "text" at bounding box center [613, 662] width 1114 height 68
type input "*****"
click at [687, 748] on input "tel" at bounding box center [613, 784] width 1114 height 73
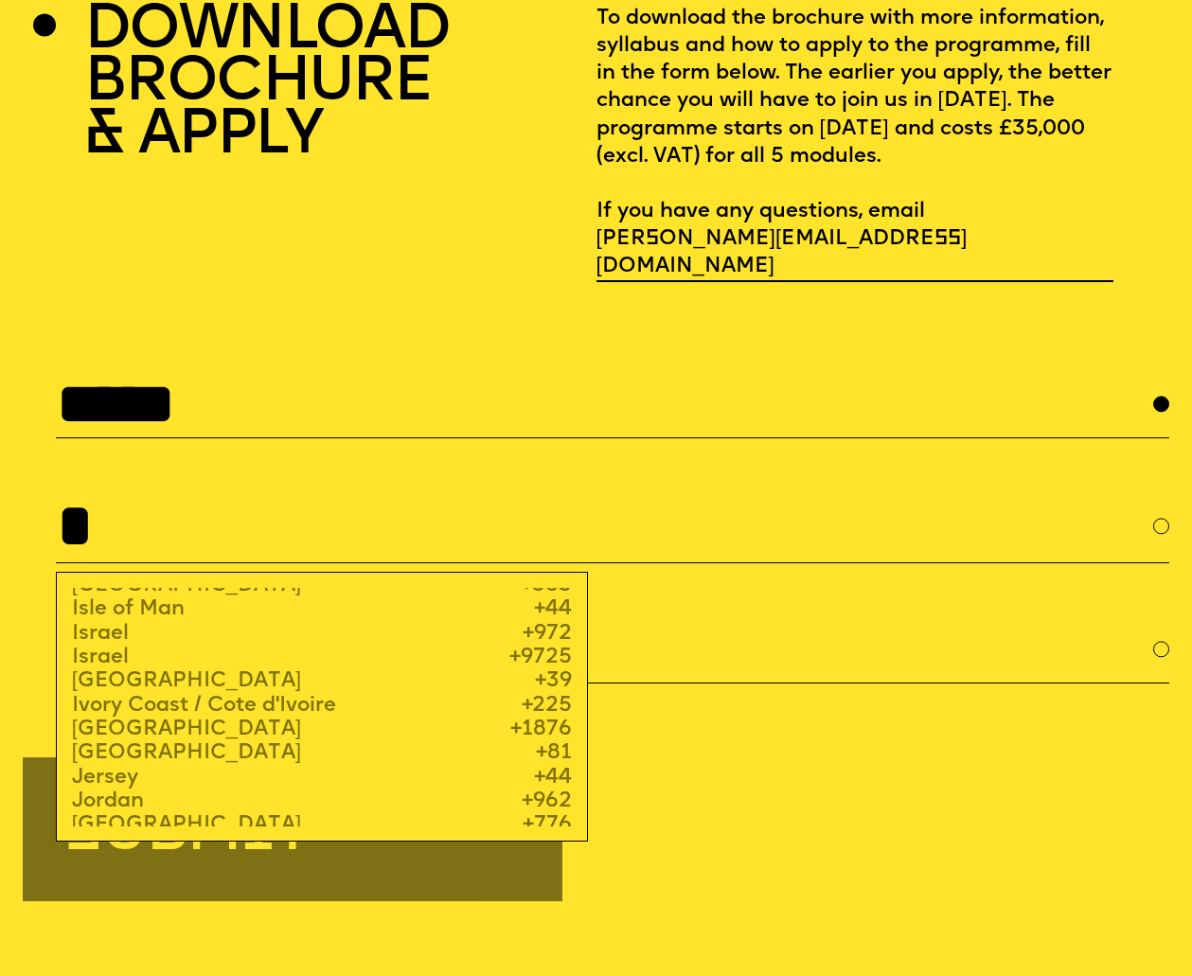
scroll to position [2714, 0]
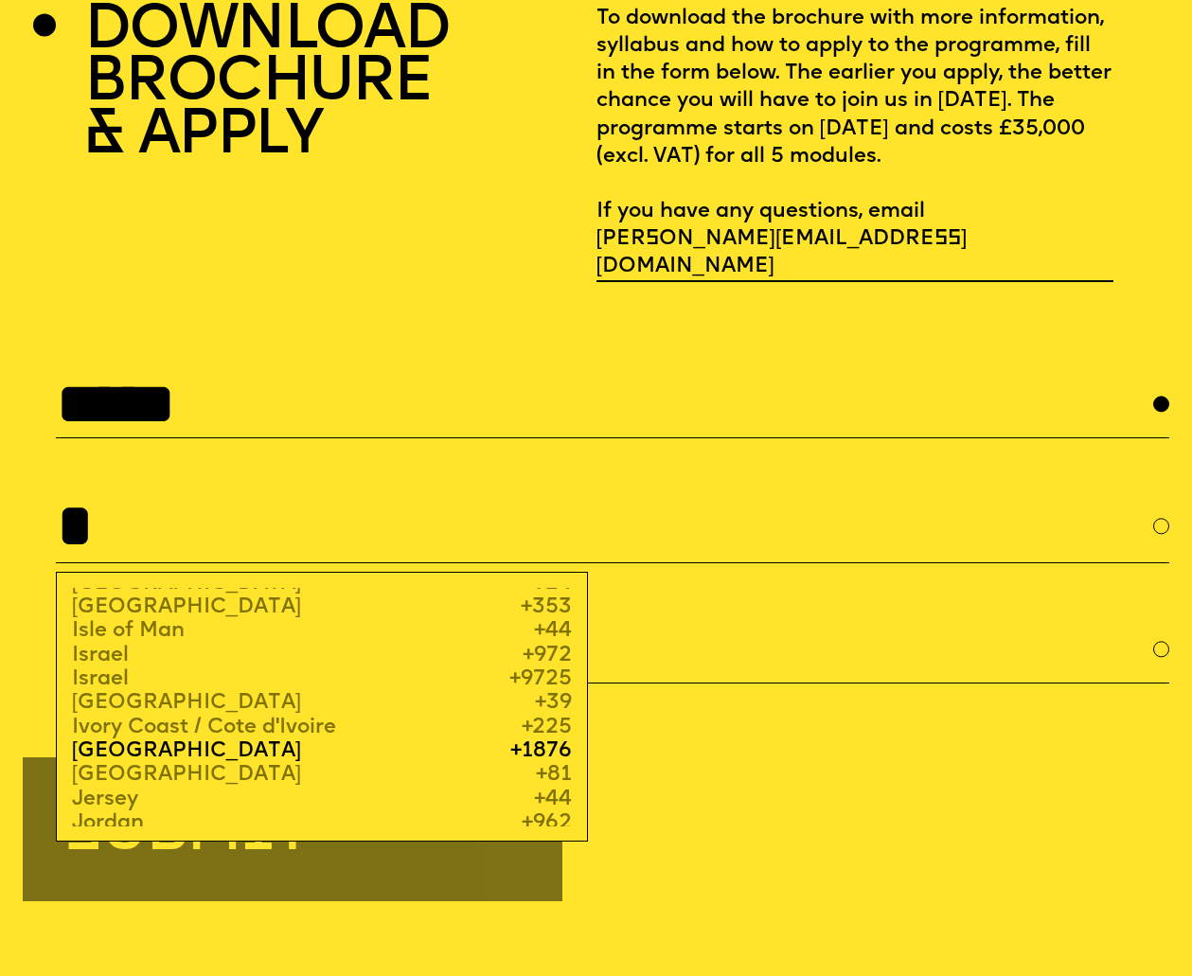
type input "*"
click at [243, 740] on div "Jamaica +1876" at bounding box center [322, 752] width 501 height 24
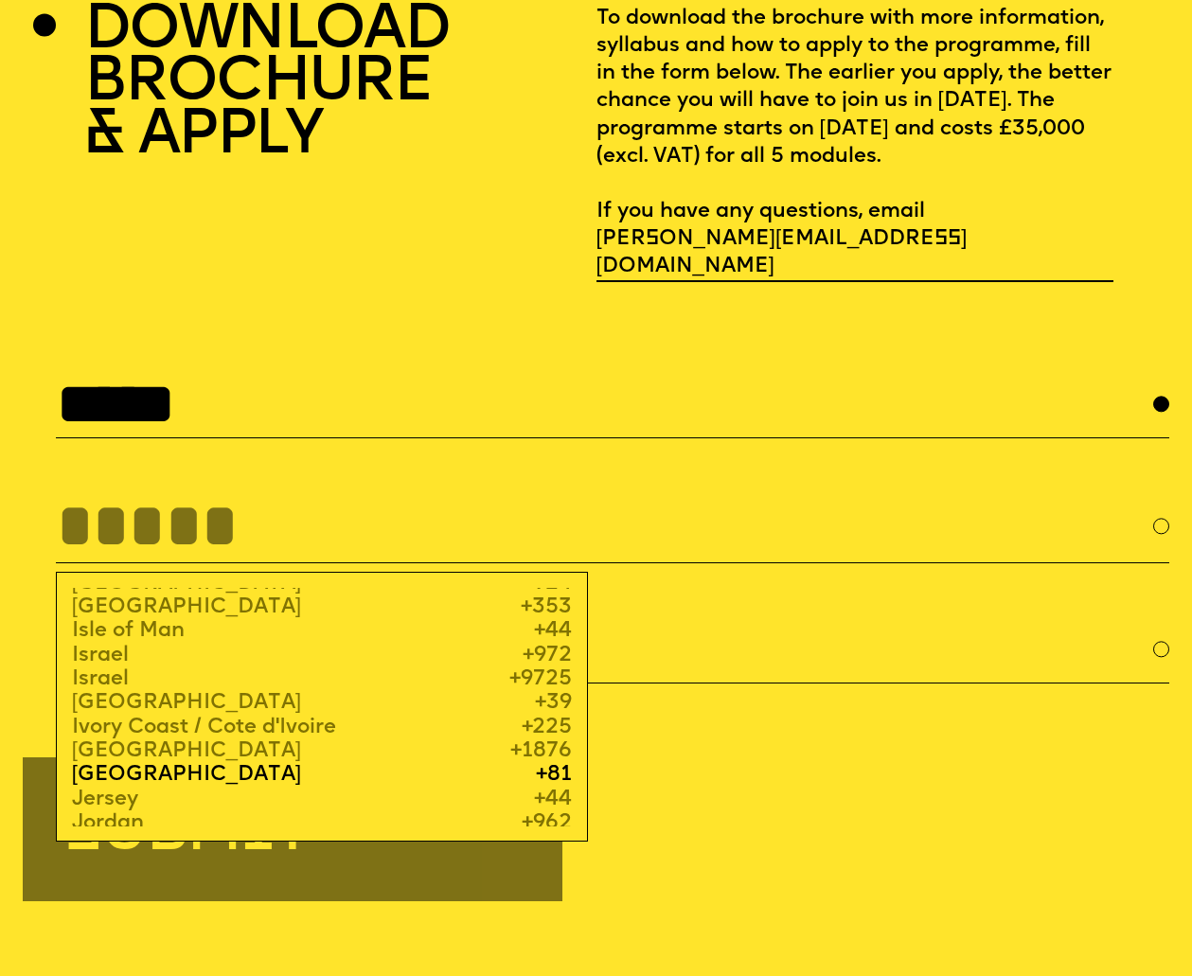
click at [217, 763] on div "Japan +81" at bounding box center [322, 775] width 501 height 24
click at [130, 763] on span "[GEOGRAPHIC_DATA]" at bounding box center [186, 775] width 229 height 24
click at [127, 763] on span "[GEOGRAPHIC_DATA]" at bounding box center [186, 775] width 229 height 24
type input "**"
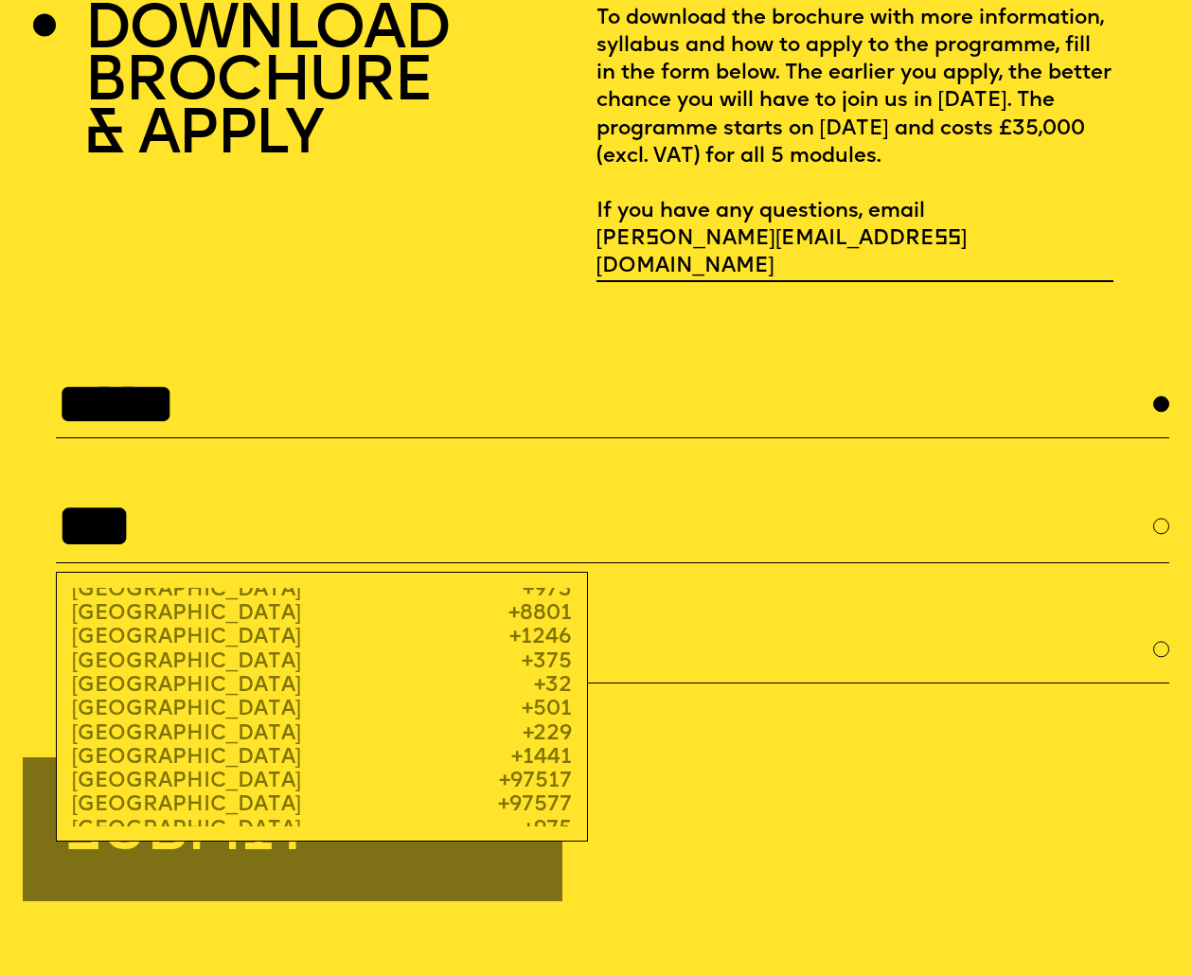
scroll to position [0, 0]
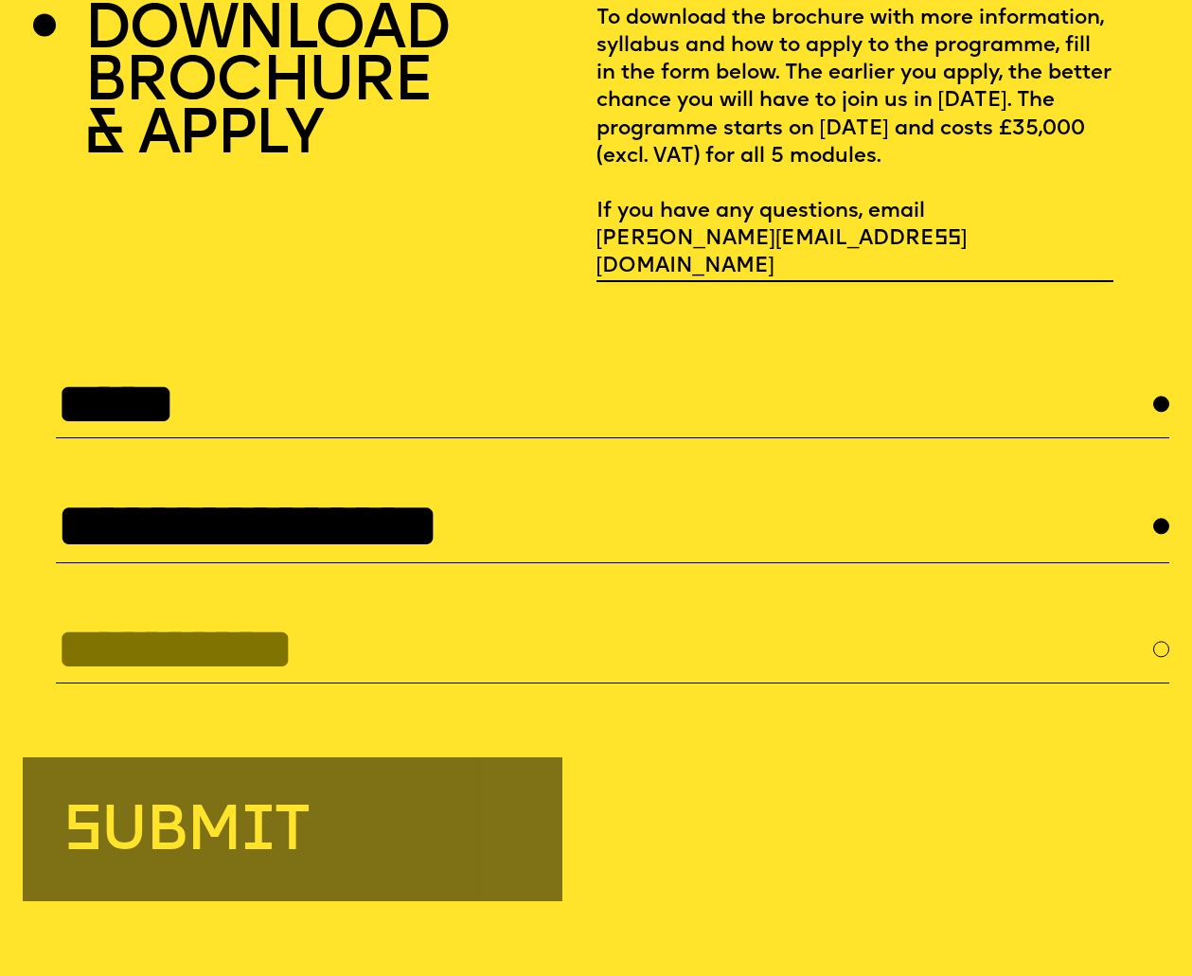
type input "**********"
click at [264, 616] on input "text" at bounding box center [613, 650] width 1114 height 68
type input "**********"
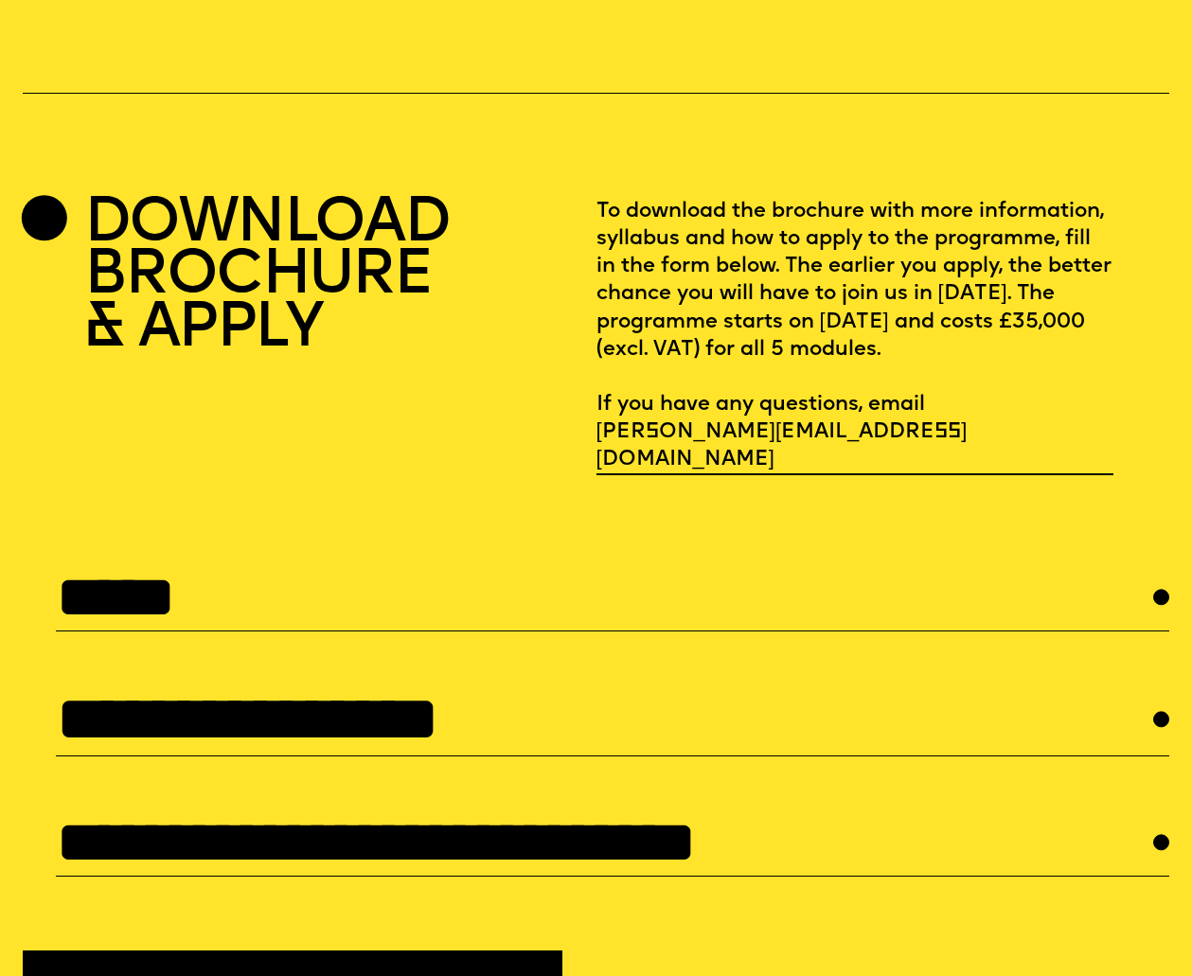
scroll to position [4342, 0]
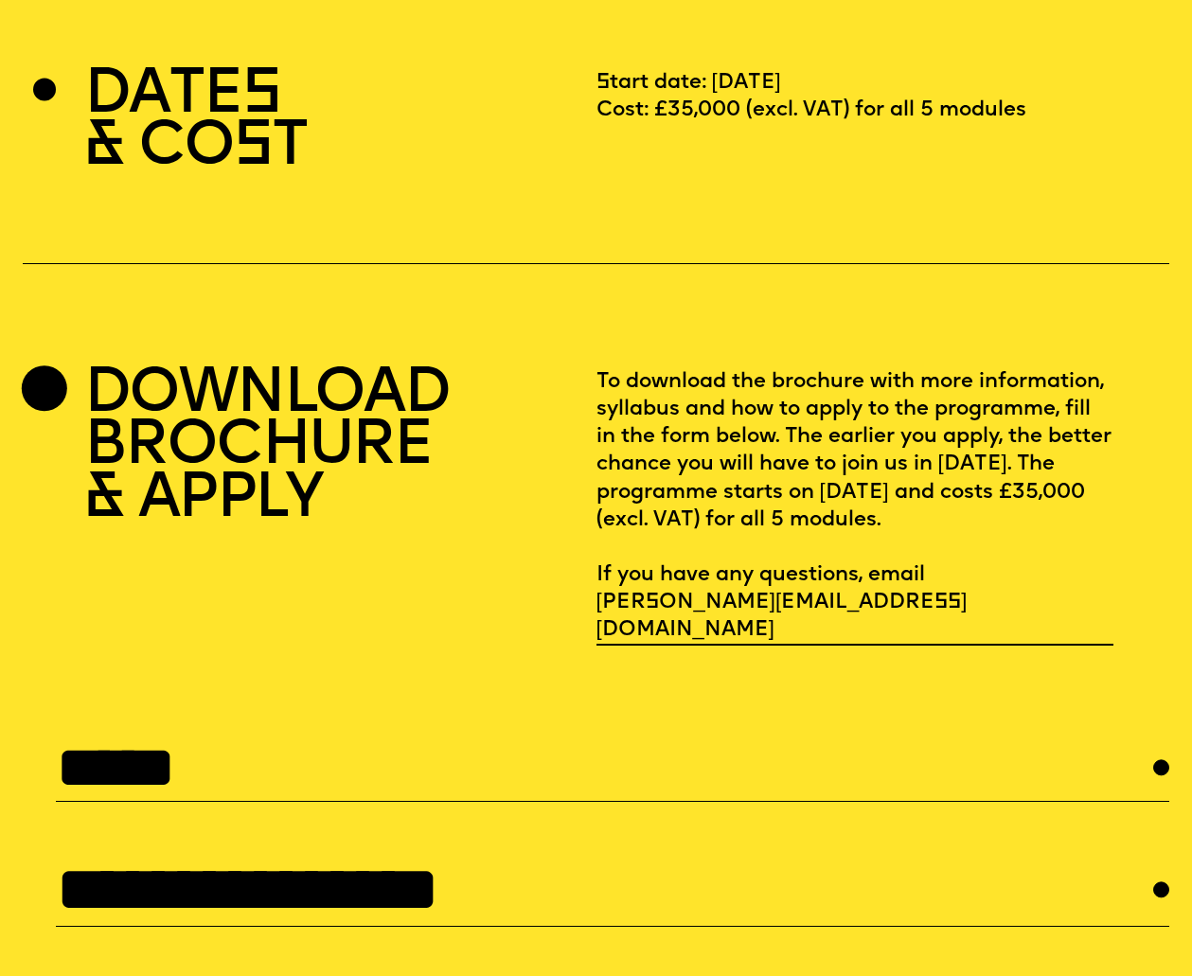
click at [163, 399] on h2 "DOWNLOAD BROCHURE & APPLY" at bounding box center [266, 506] width 365 height 276
click at [58, 372] on div at bounding box center [44, 389] width 46 height 46
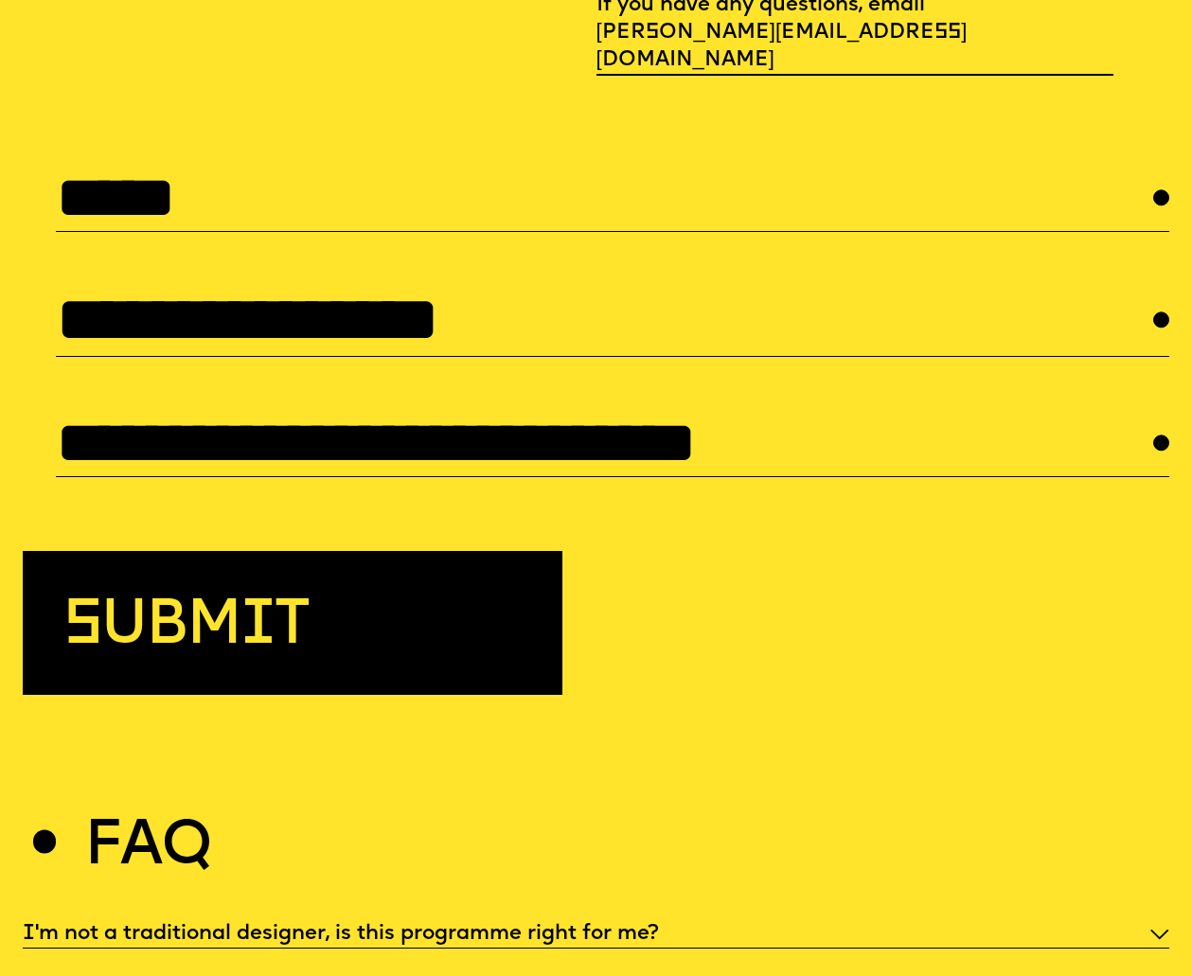
scroll to position [5041, 0]
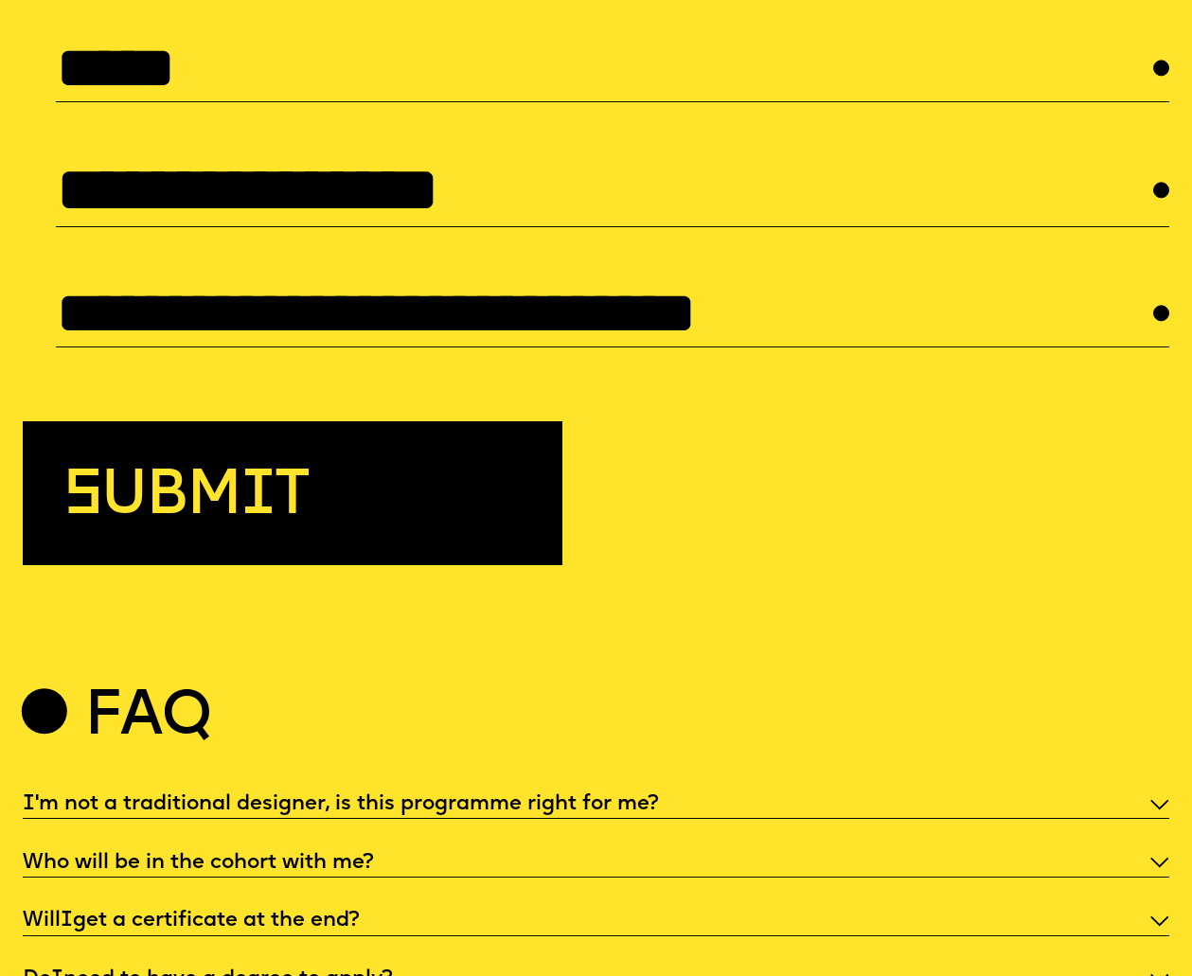
click at [418, 498] on button "subm i t" at bounding box center [293, 492] width 540 height 143
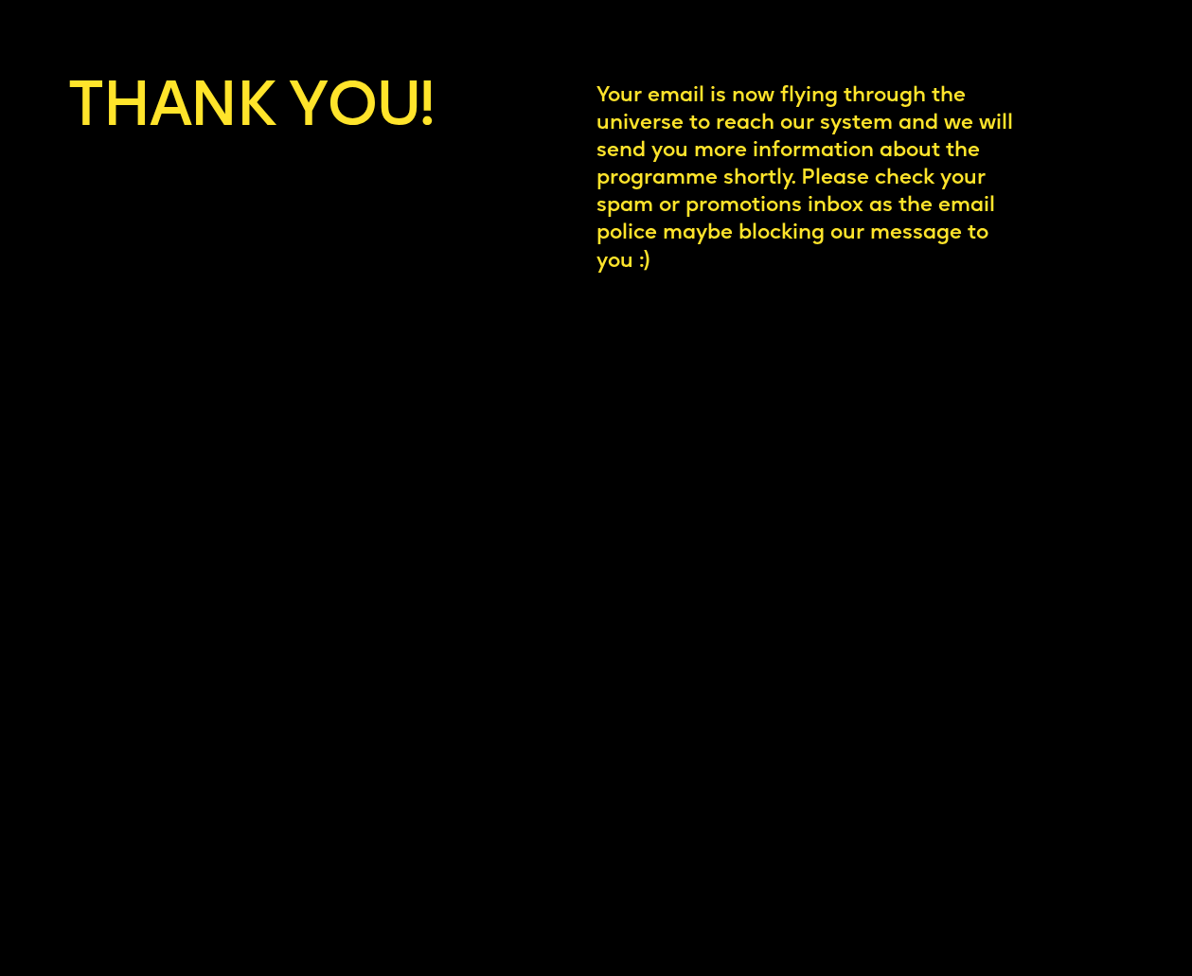
scroll to position [5422, 0]
